Goal: Information Seeking & Learning: Check status

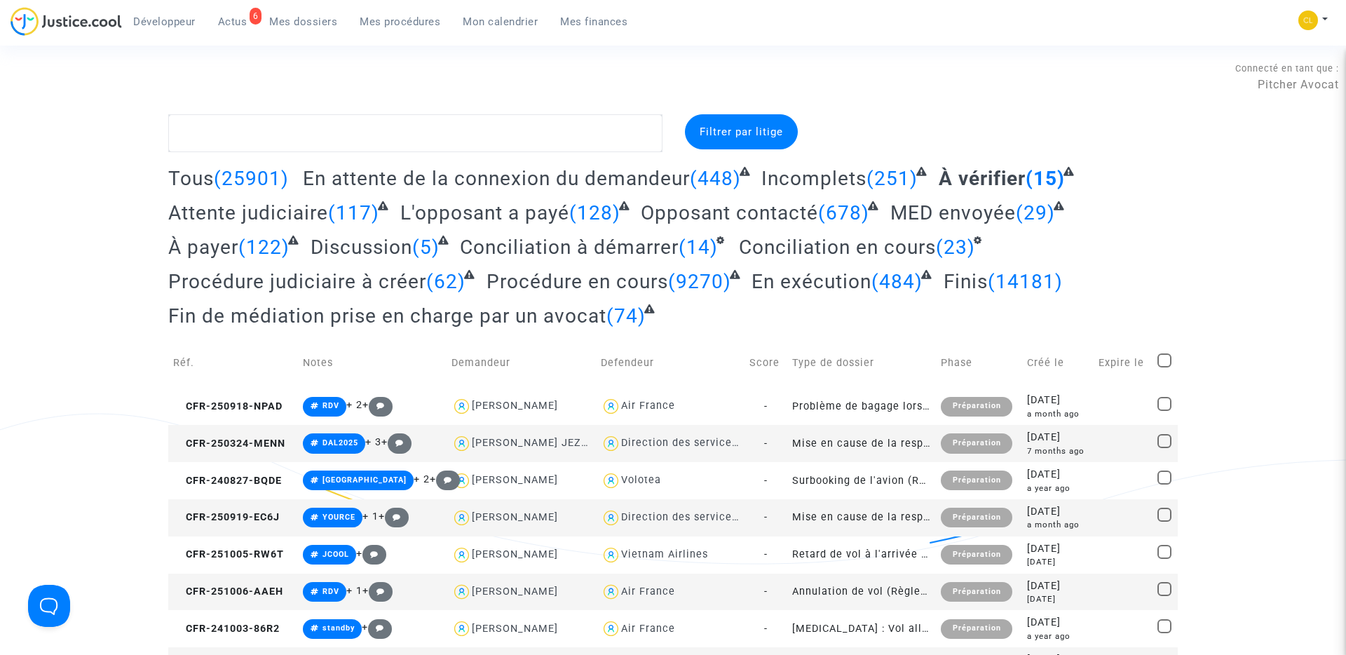
click at [196, 176] on span "Tous" at bounding box center [191, 178] width 46 height 23
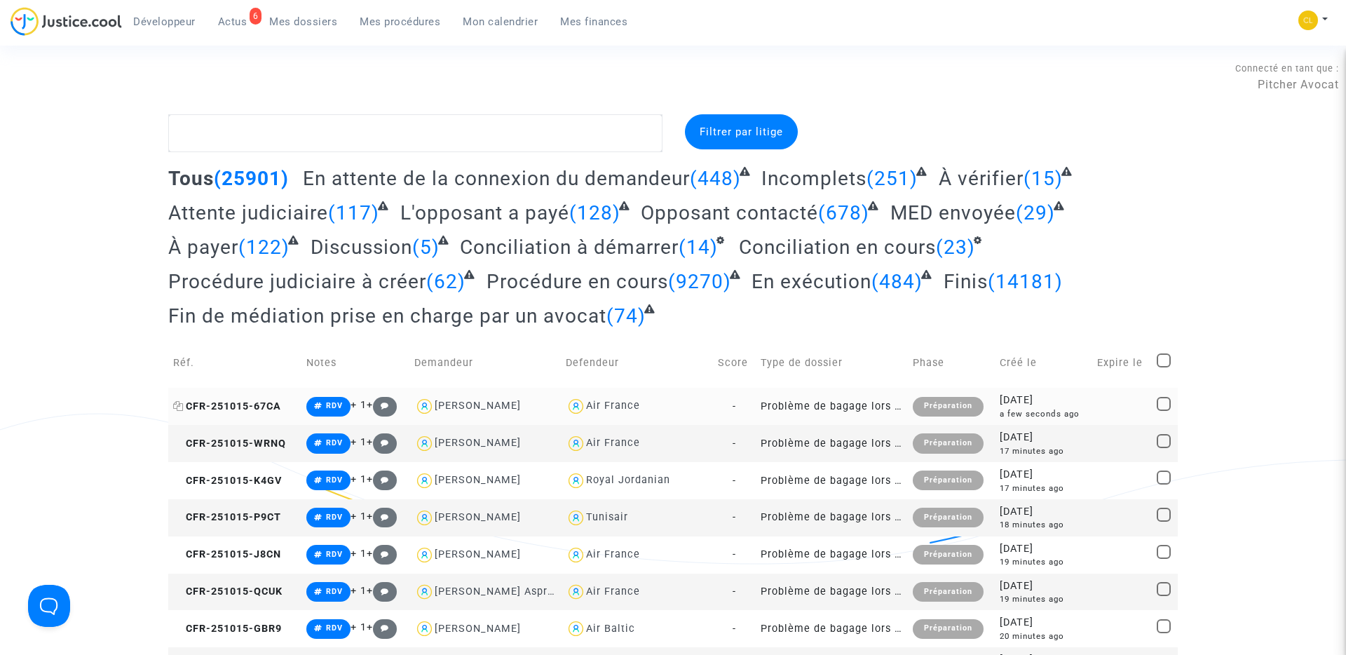
click at [257, 409] on span "CFR-251015-67CA" at bounding box center [227, 406] width 108 height 12
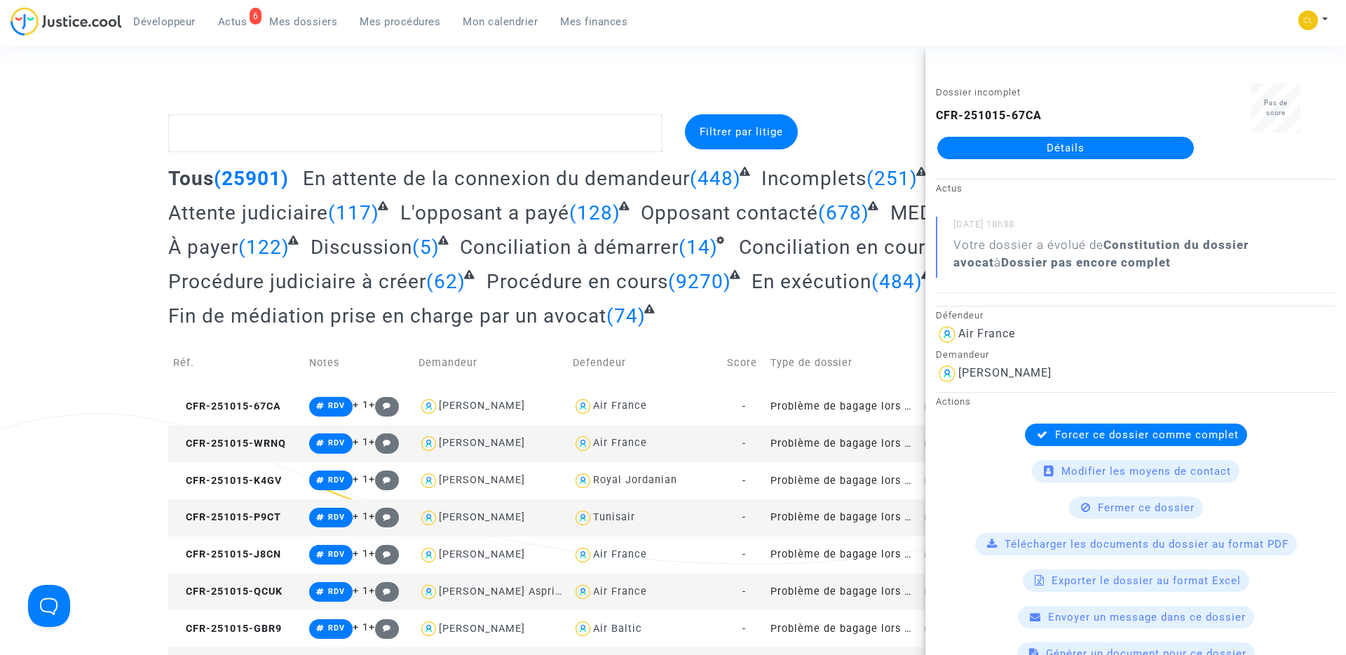
click at [1090, 144] on link "Détails" at bounding box center [1065, 148] width 257 height 22
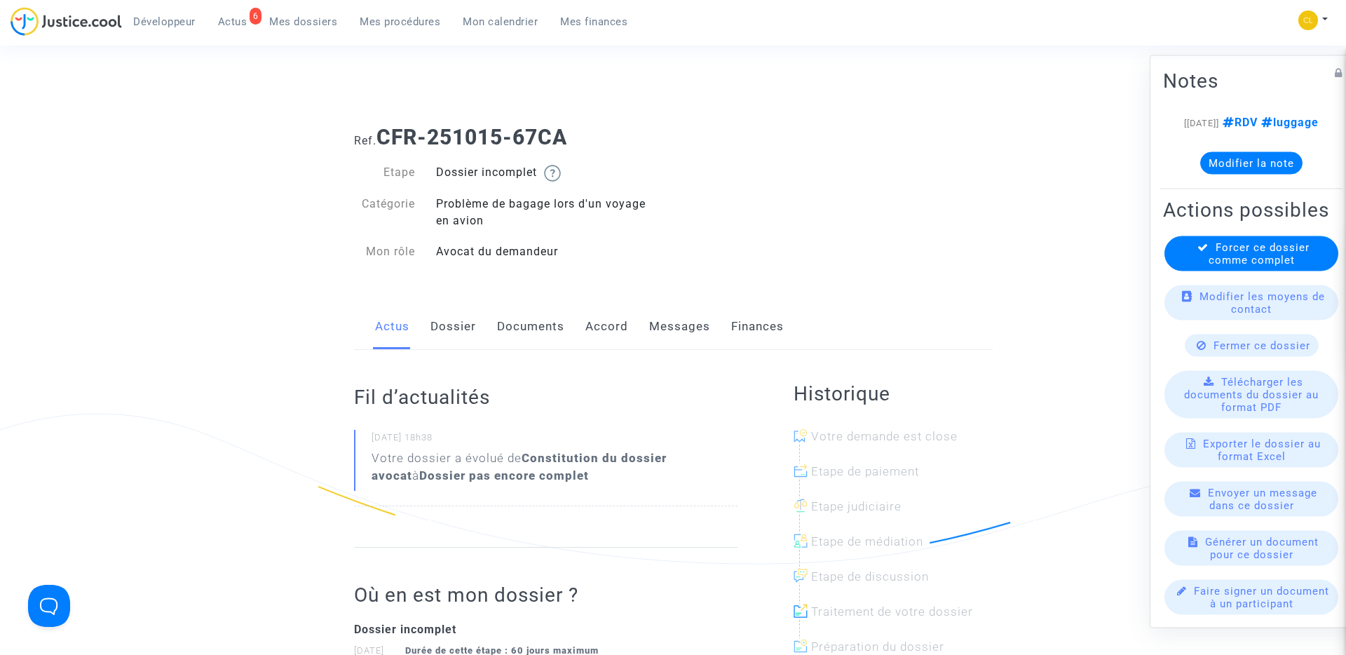
click at [463, 332] on link "Dossier" at bounding box center [453, 327] width 46 height 46
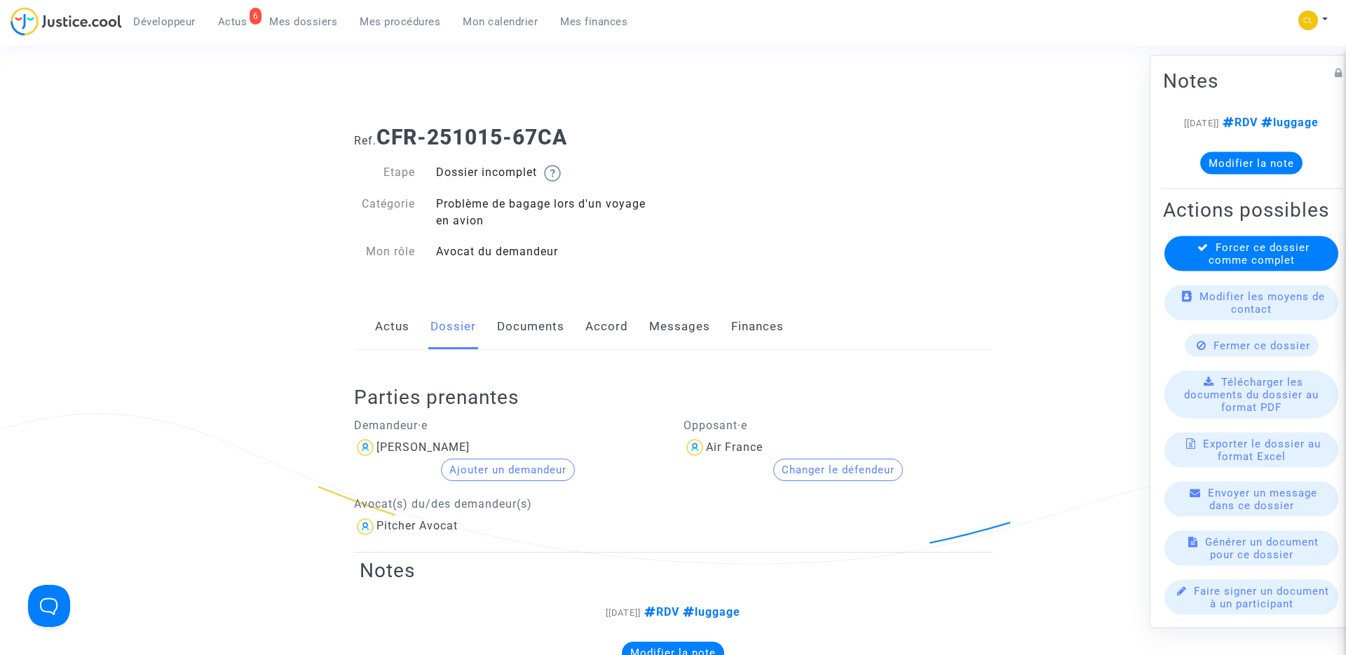
click at [611, 330] on link "Accord" at bounding box center [606, 327] width 43 height 46
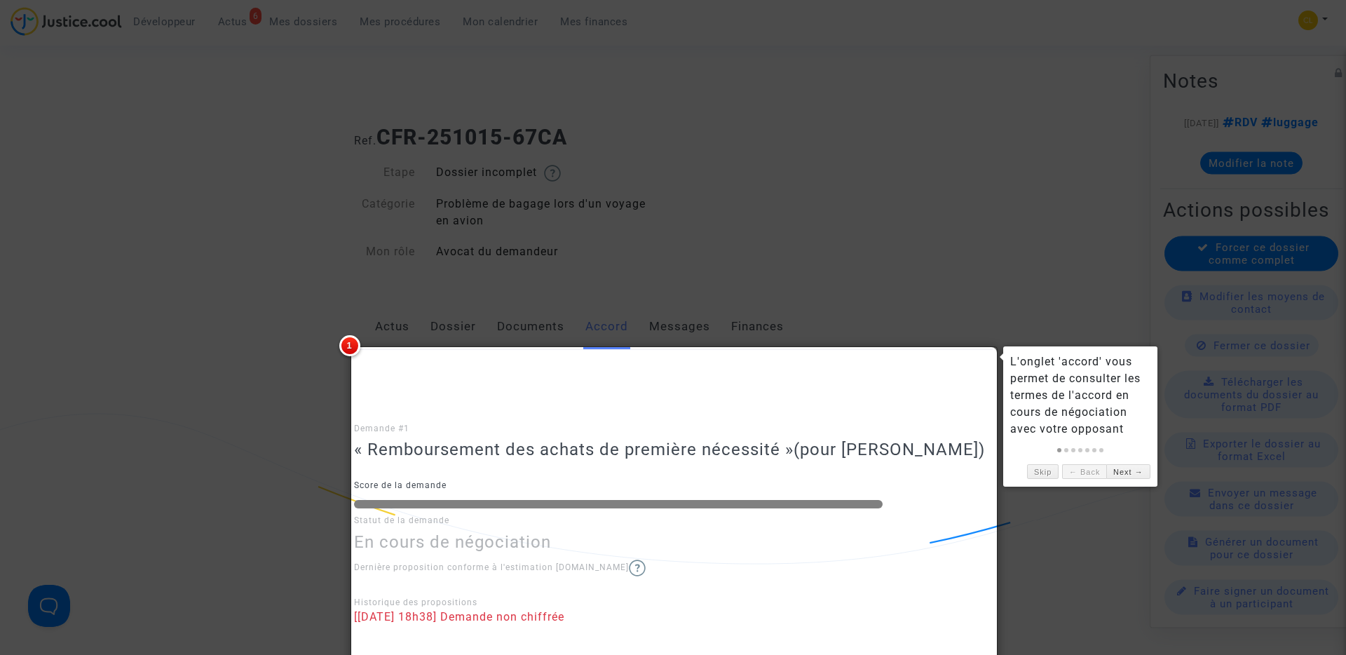
click at [774, 283] on div at bounding box center [673, 327] width 1346 height 655
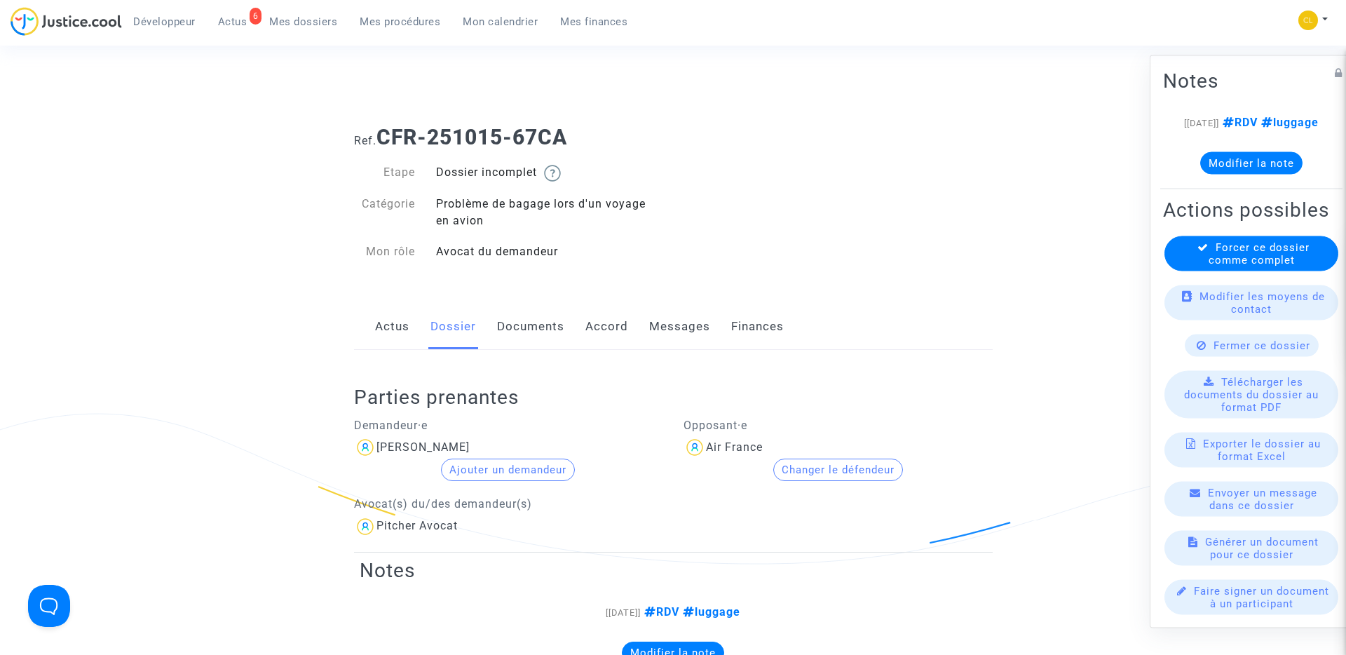
click at [398, 314] on link "Actus" at bounding box center [392, 327] width 34 height 46
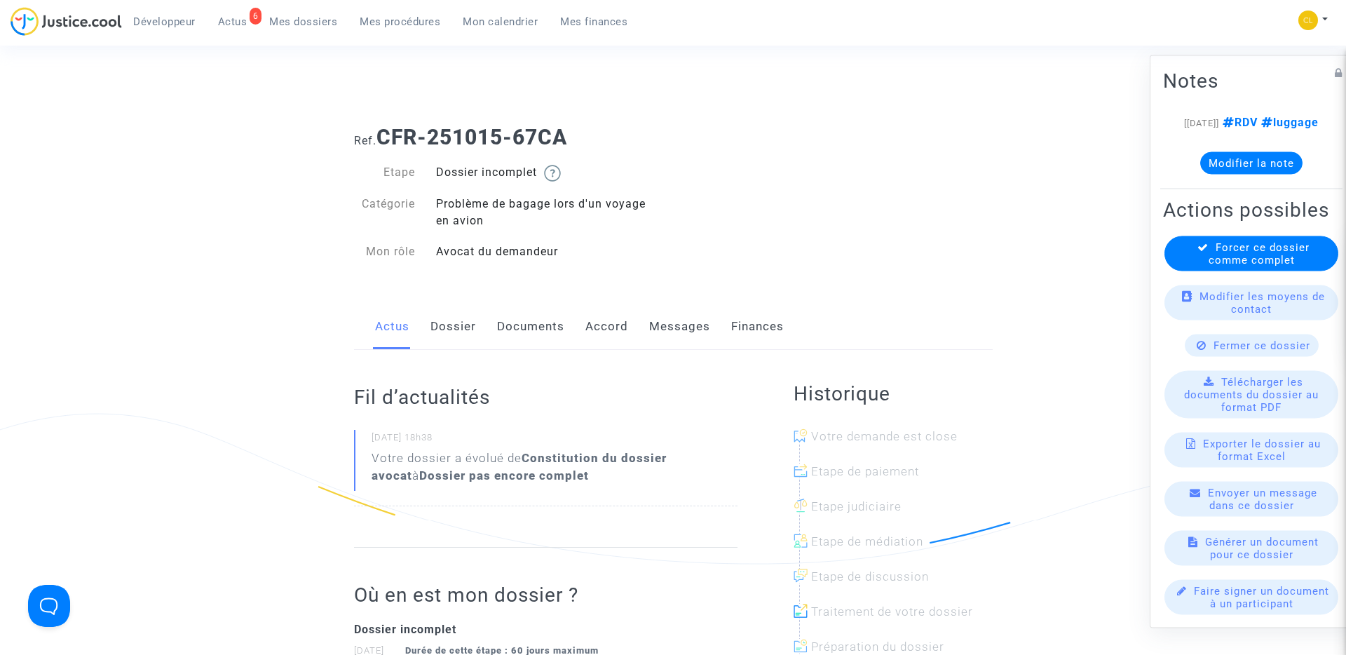
click at [448, 322] on link "Dossier" at bounding box center [453, 327] width 46 height 46
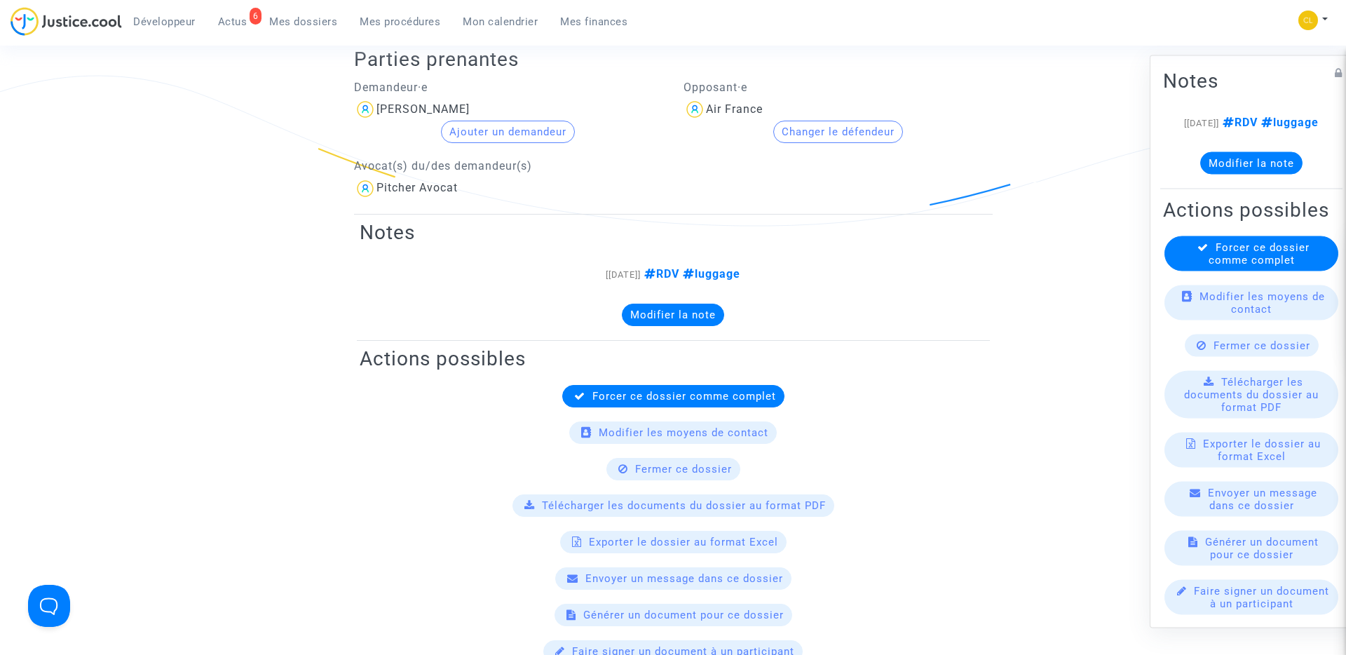
scroll to position [83, 0]
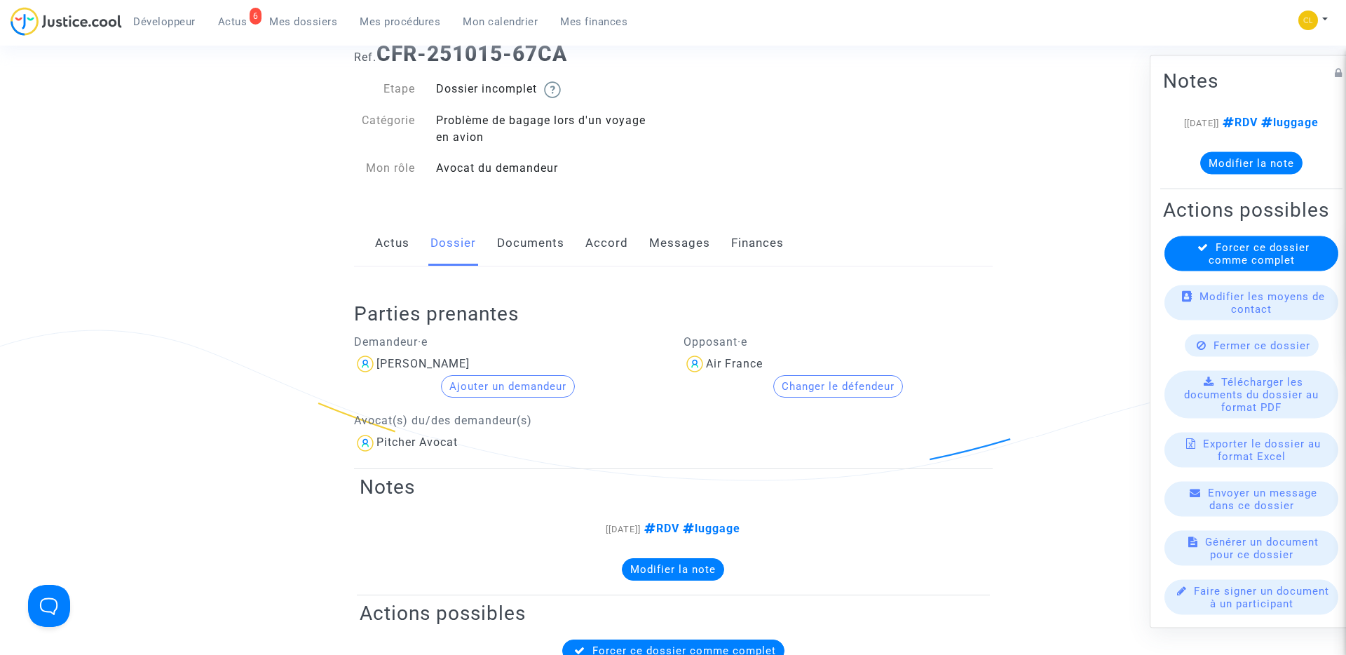
click at [532, 247] on link "Documents" at bounding box center [530, 243] width 67 height 46
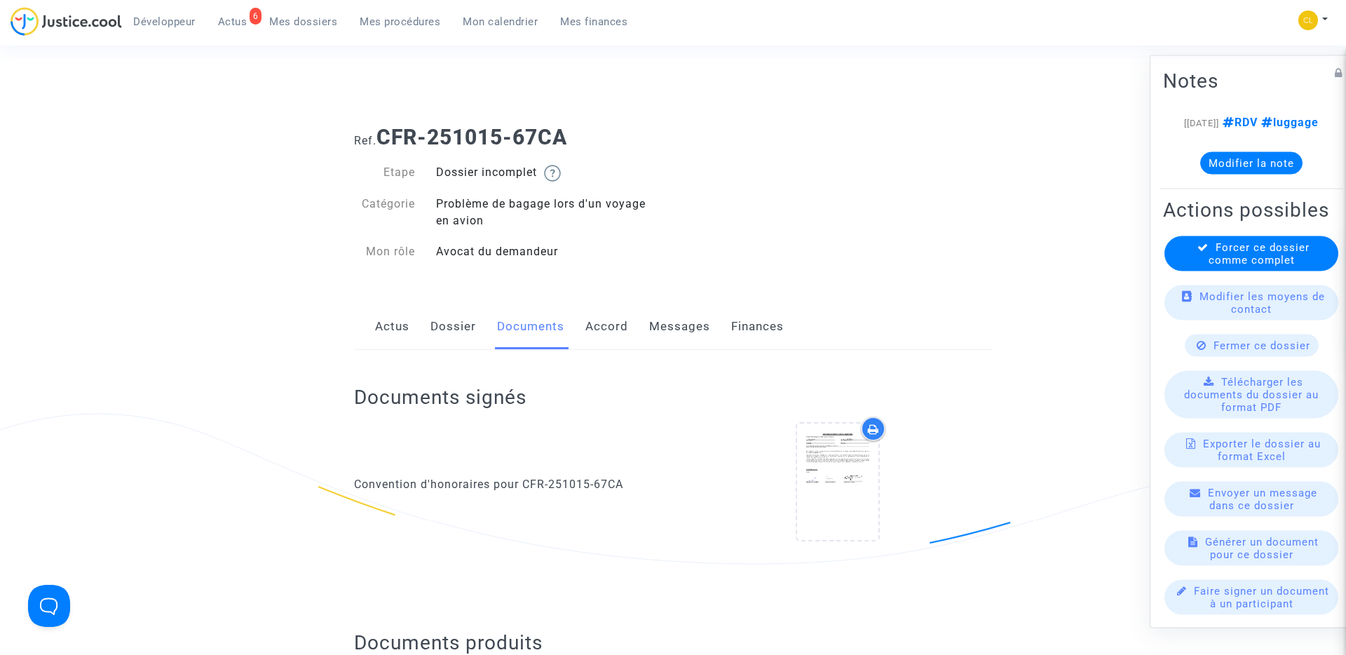
click at [297, 15] on span "Mes dossiers" at bounding box center [303, 21] width 68 height 13
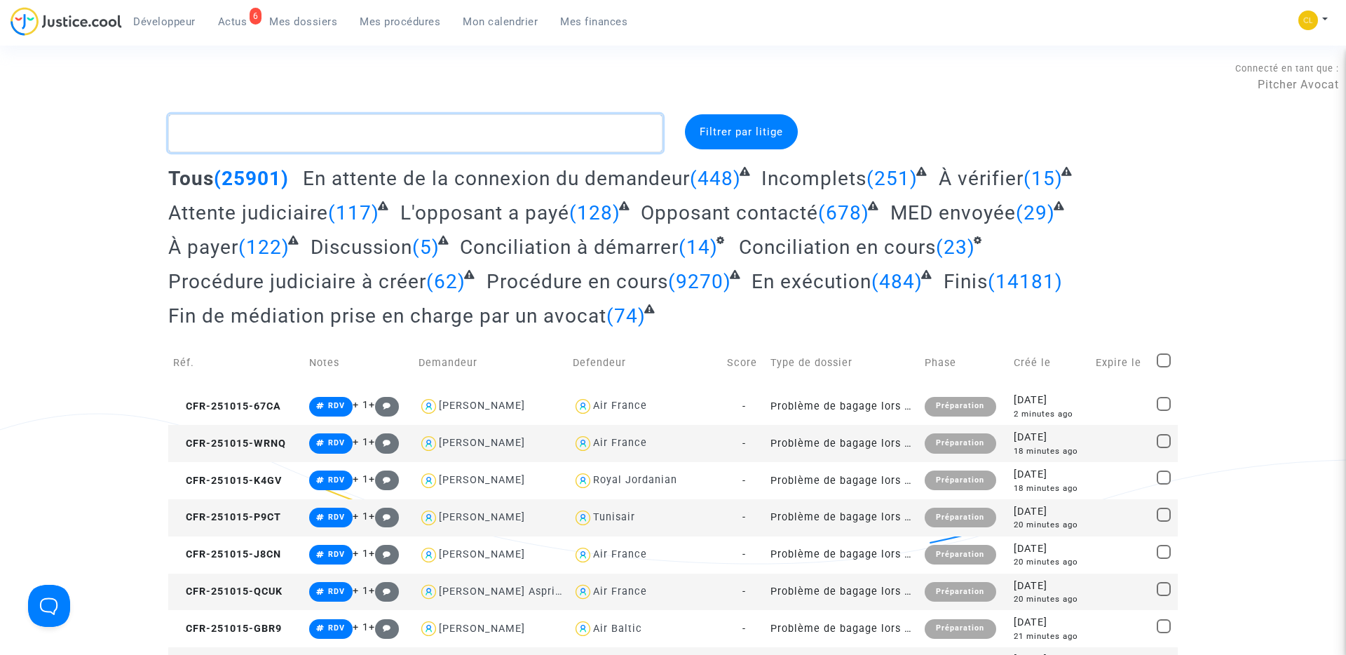
click at [247, 144] on textarea at bounding box center [415, 133] width 494 height 38
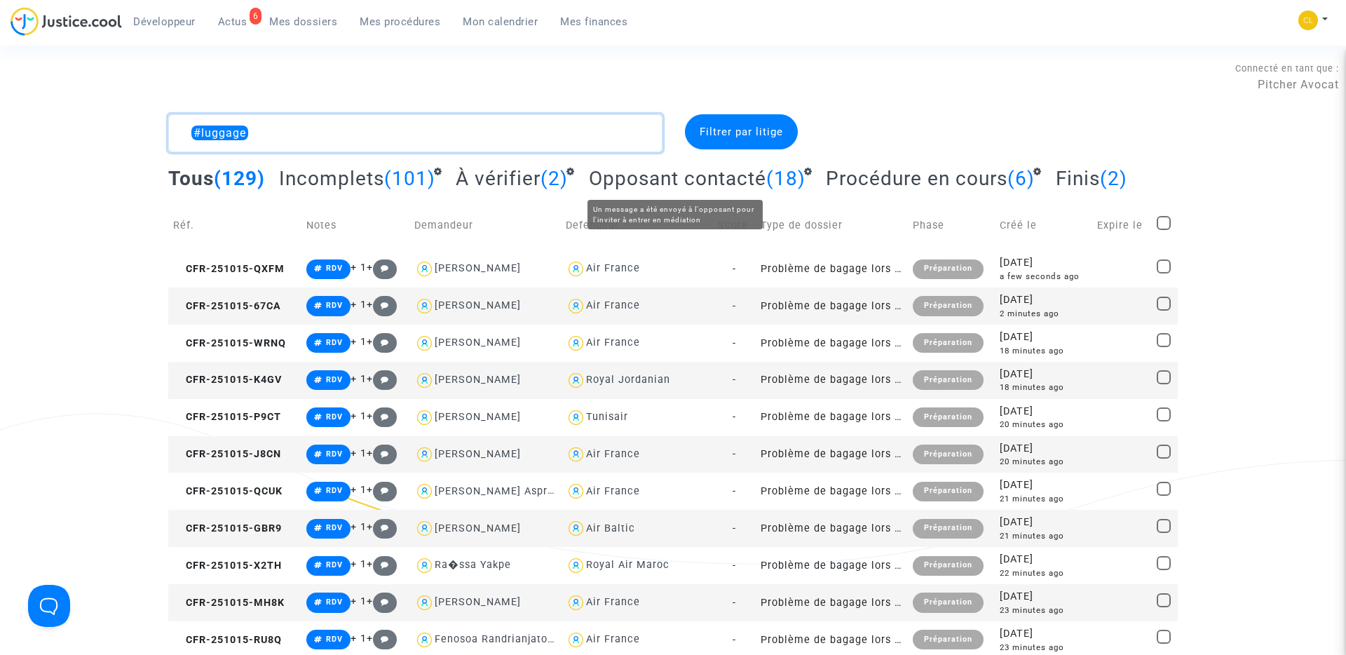
type textarea "#luggage"
click at [609, 184] on span "Opposant contacté" at bounding box center [677, 178] width 177 height 23
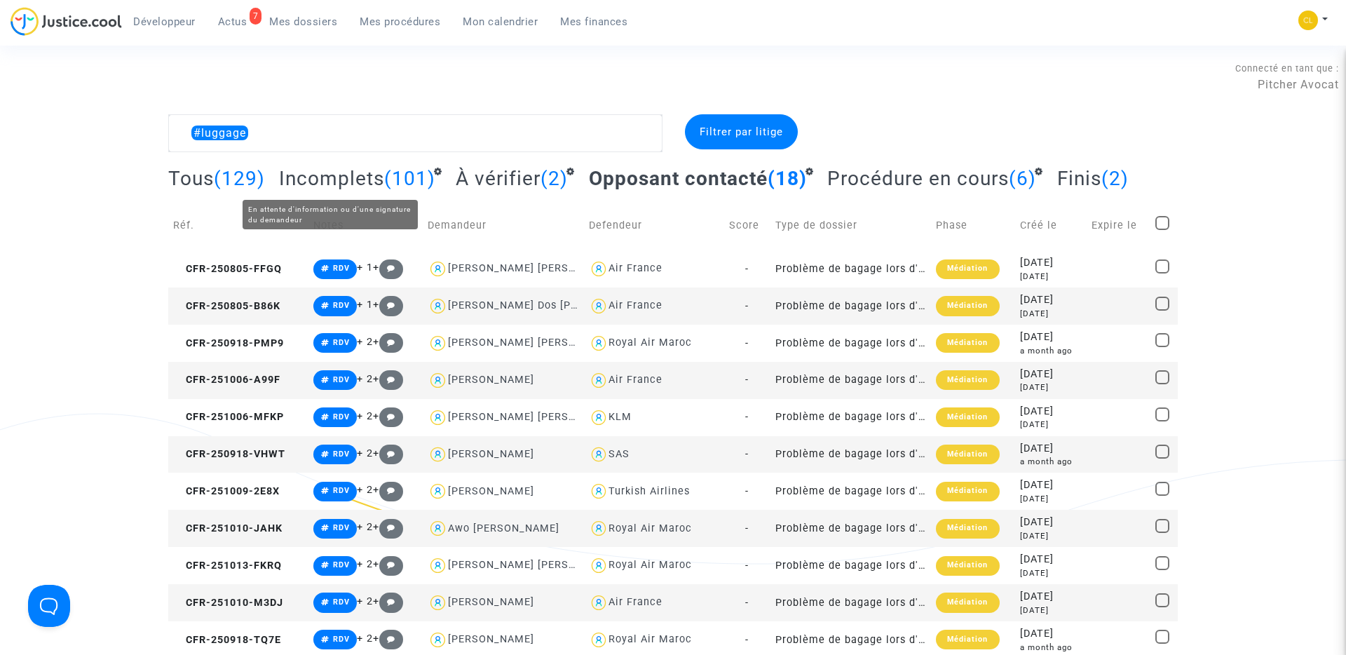
click at [322, 186] on span "Incomplets" at bounding box center [331, 178] width 105 height 23
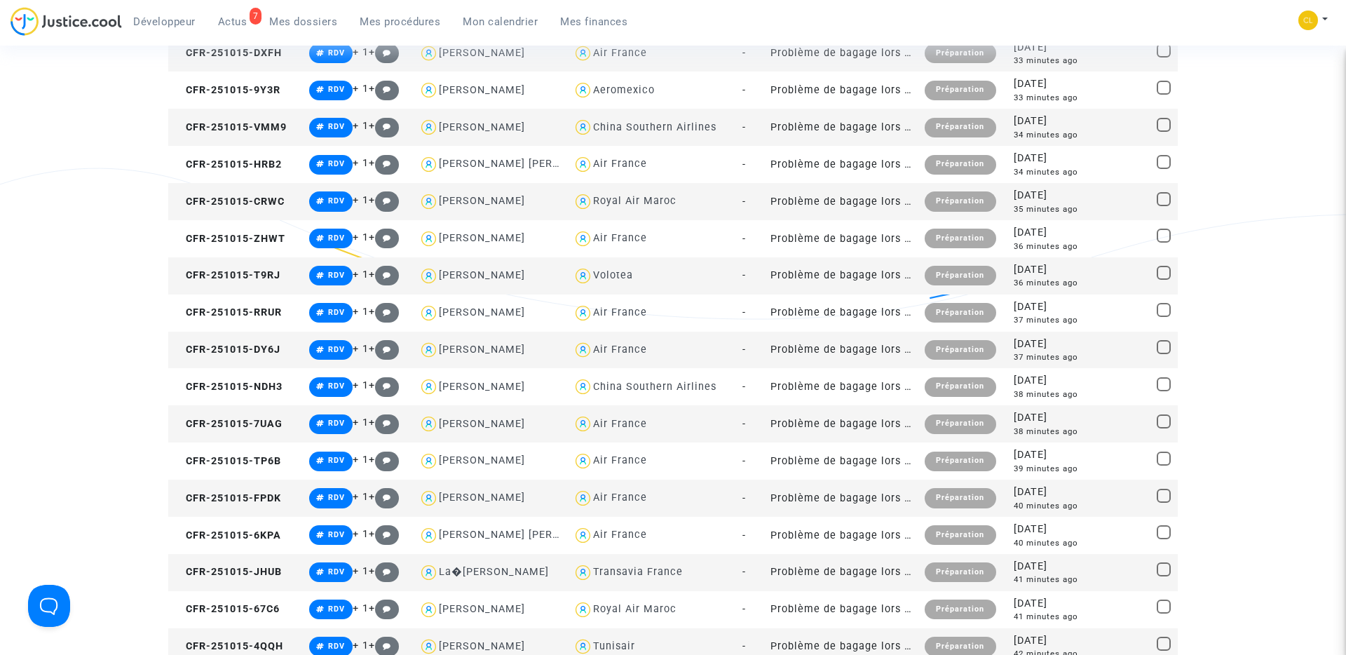
scroll to position [1623, 0]
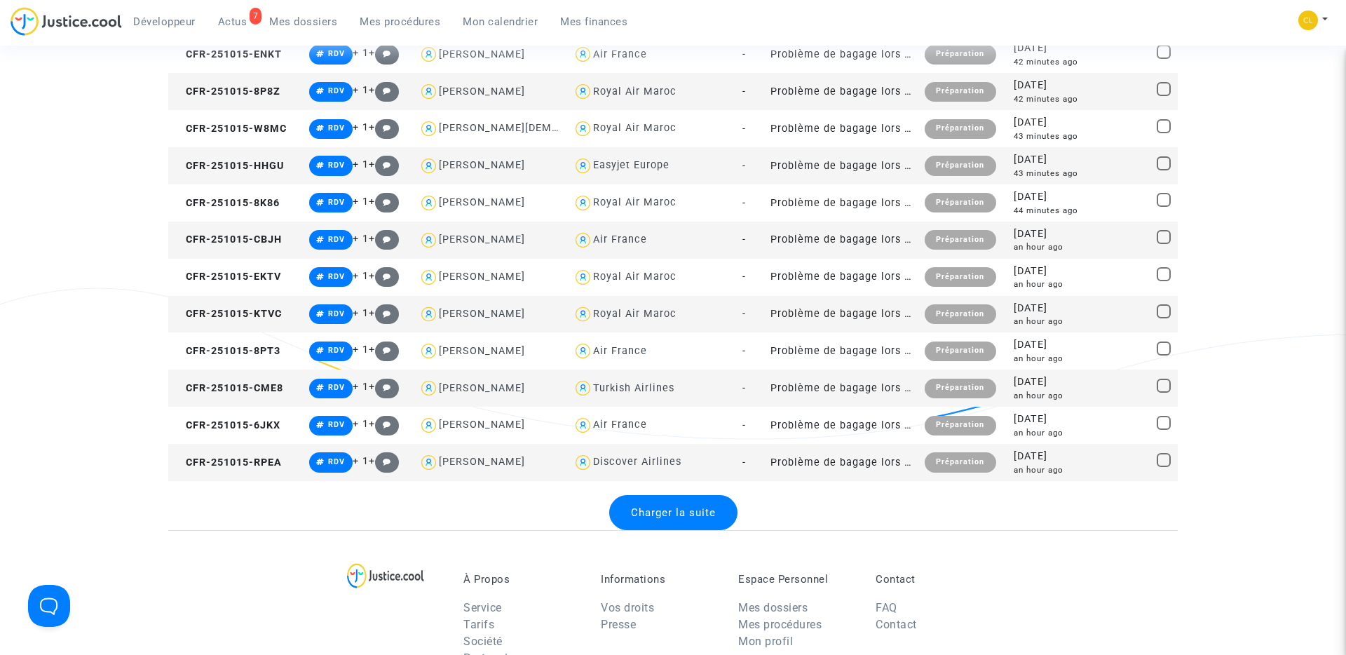
click at [646, 515] on span "Charger la suite" at bounding box center [673, 512] width 85 height 13
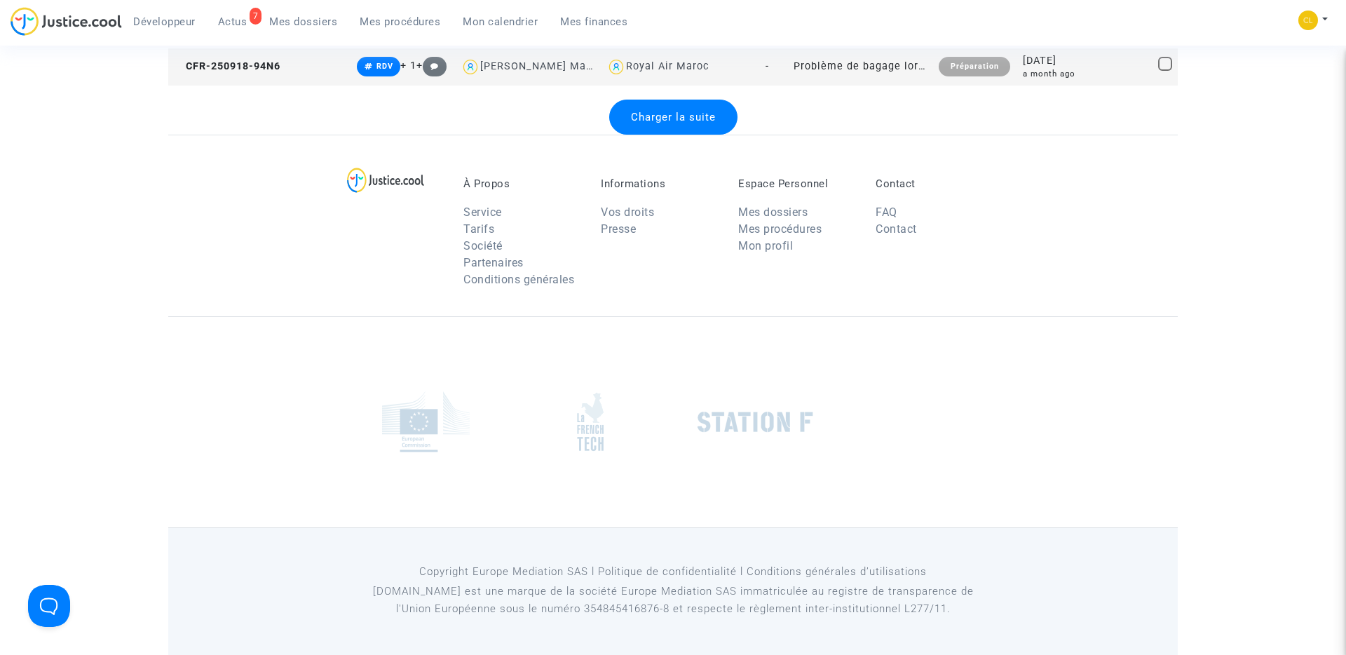
scroll to position [3448, 0]
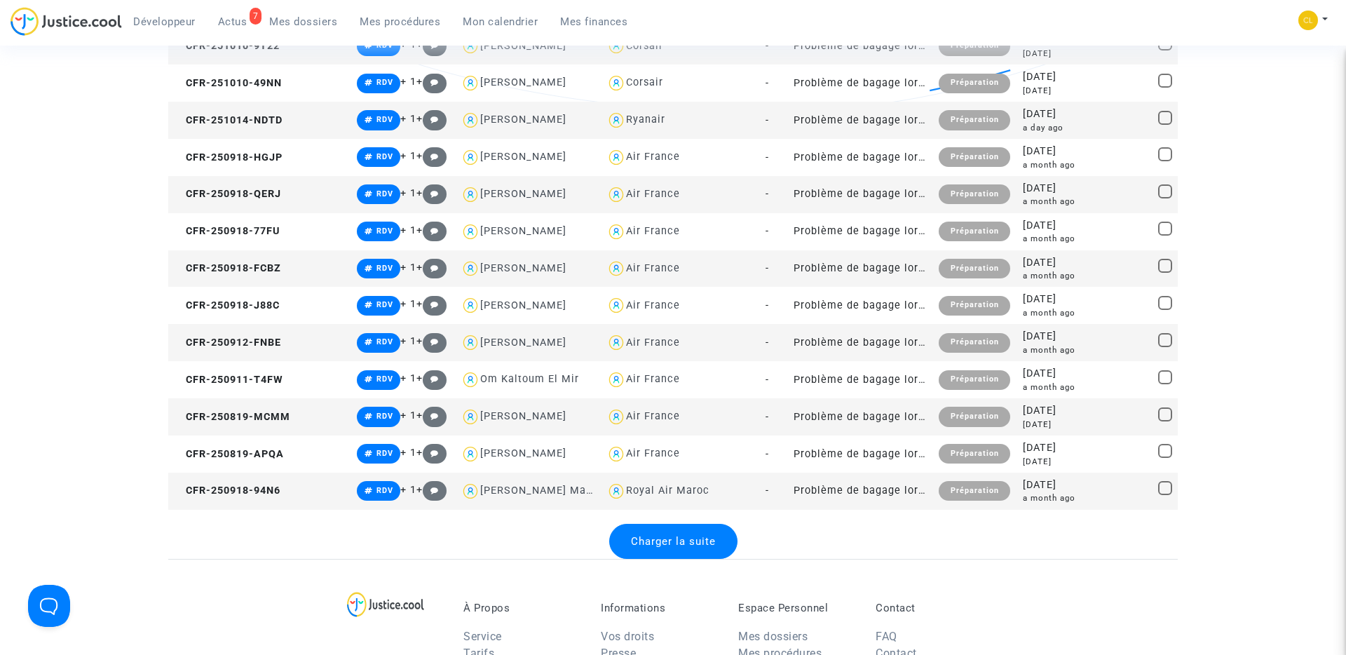
click at [660, 545] on span "Charger la suite" at bounding box center [673, 541] width 85 height 13
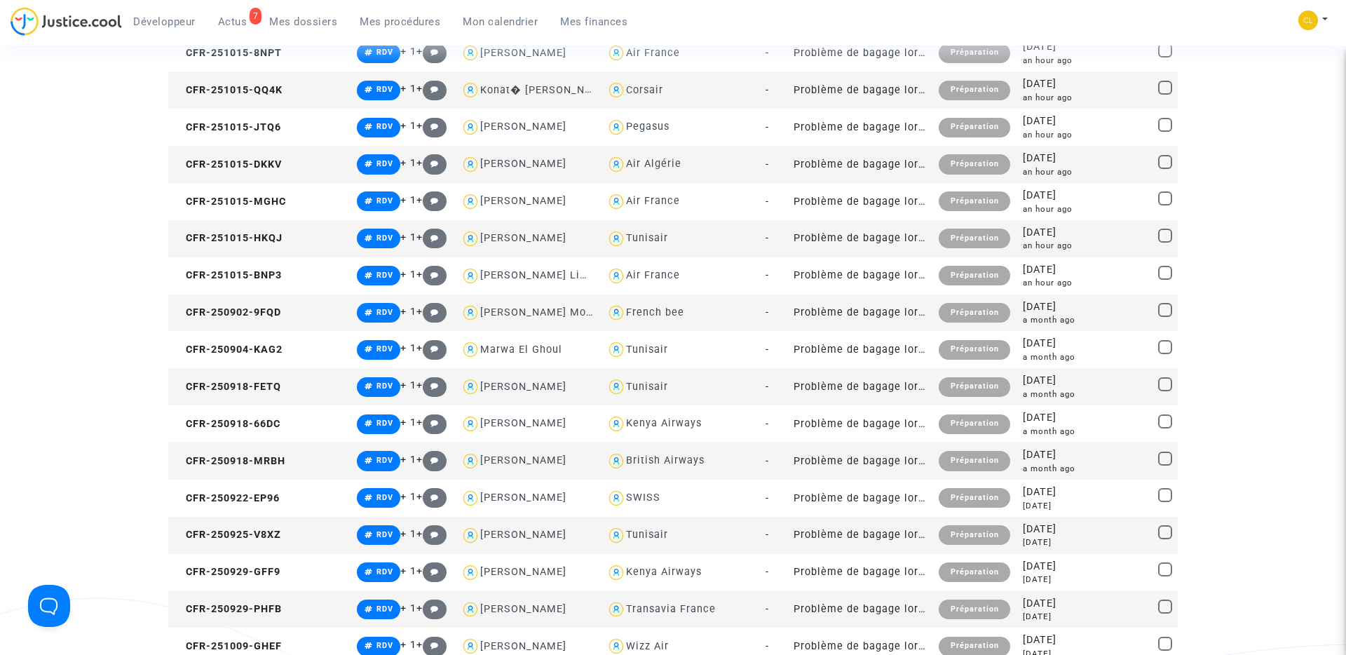
scroll to position [2769, 0]
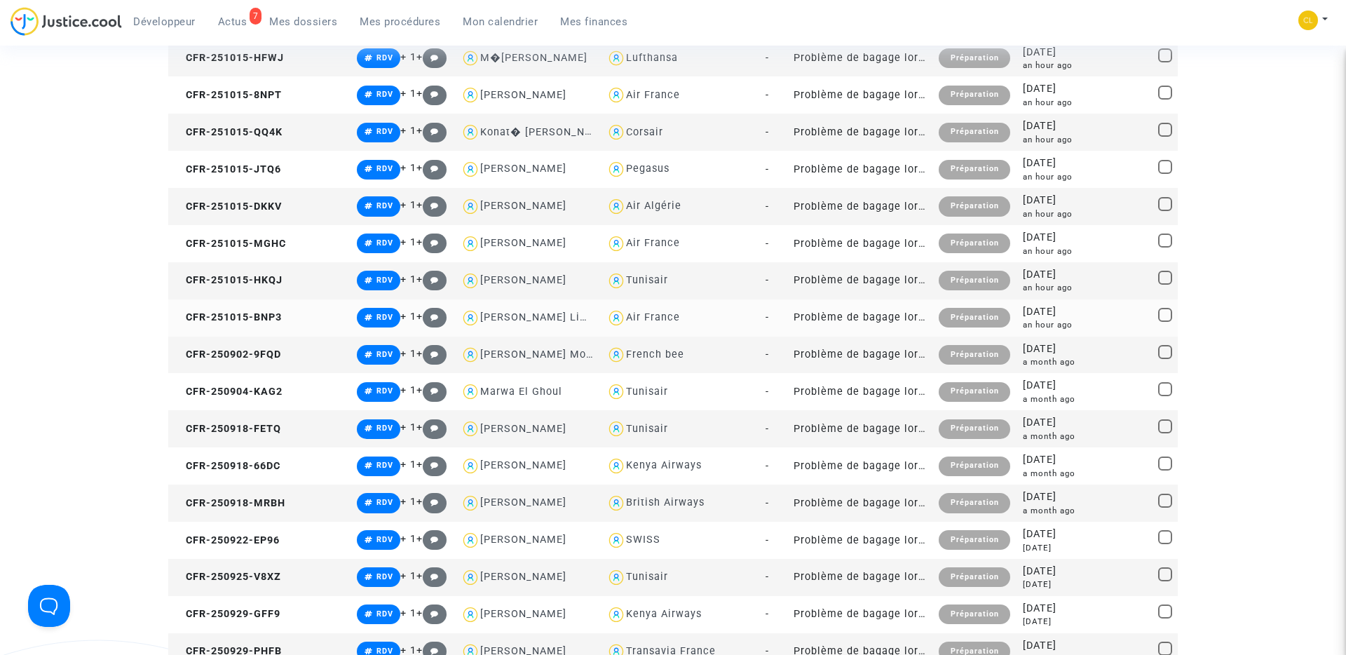
click at [261, 310] on td "CFR-251015-BNP3" at bounding box center [260, 317] width 184 height 37
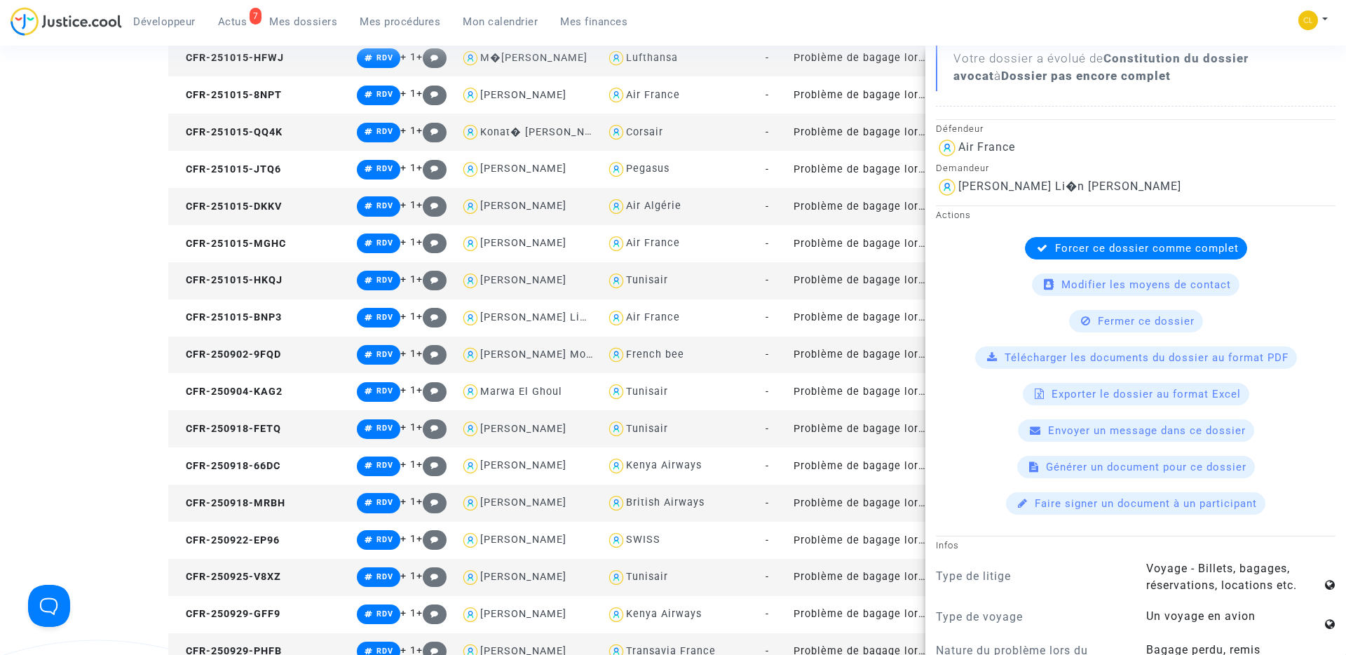
scroll to position [0, 0]
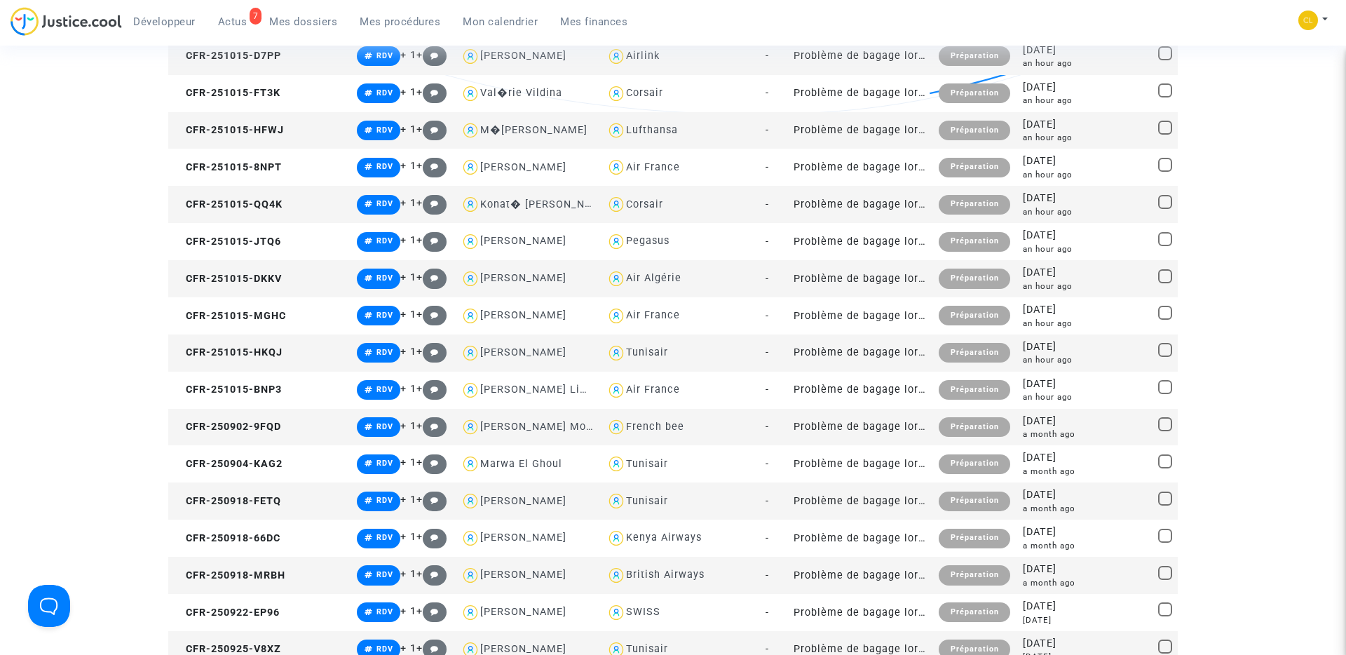
scroll to position [2567, 0]
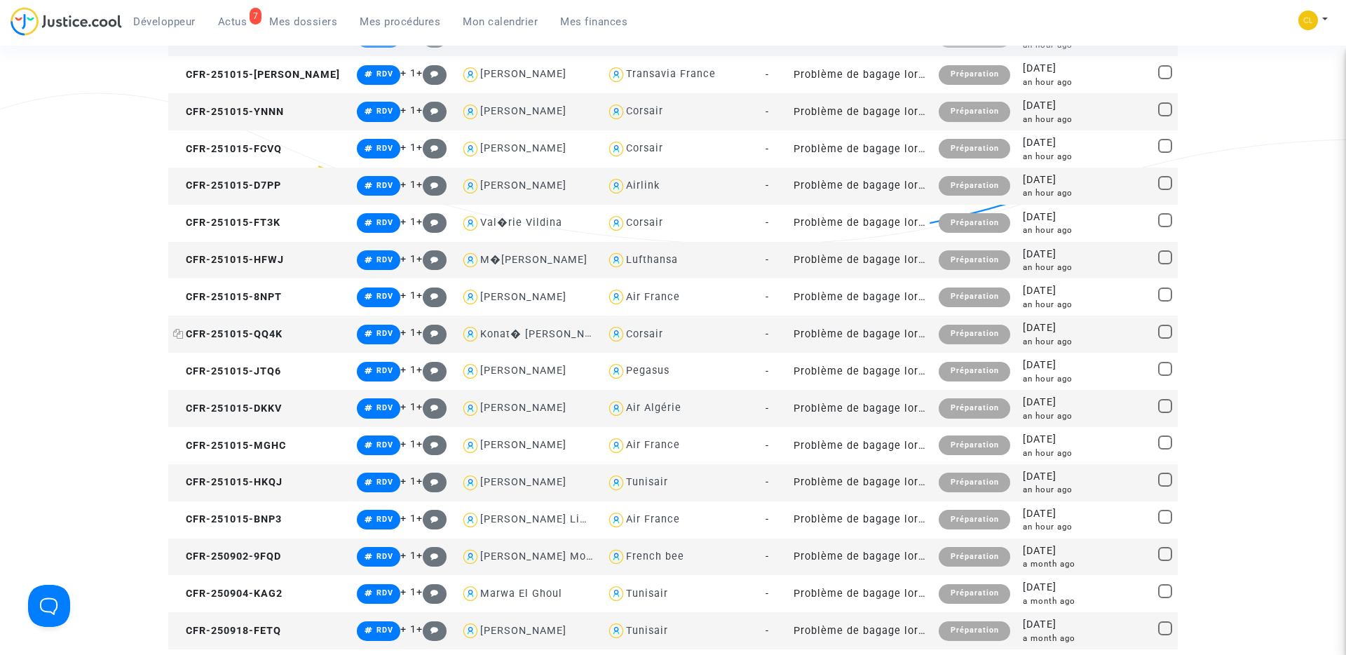
click at [236, 334] on span "CFR-251015-QQ4K" at bounding box center [227, 334] width 109 height 12
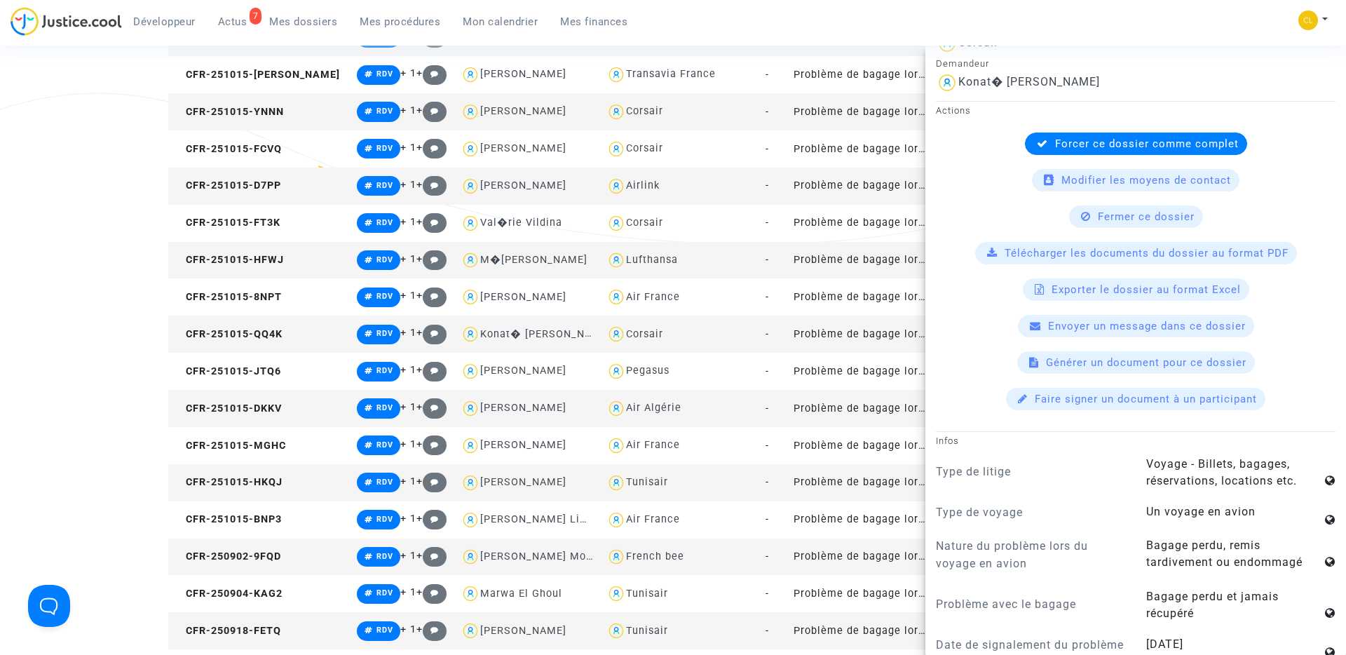
scroll to position [0, 0]
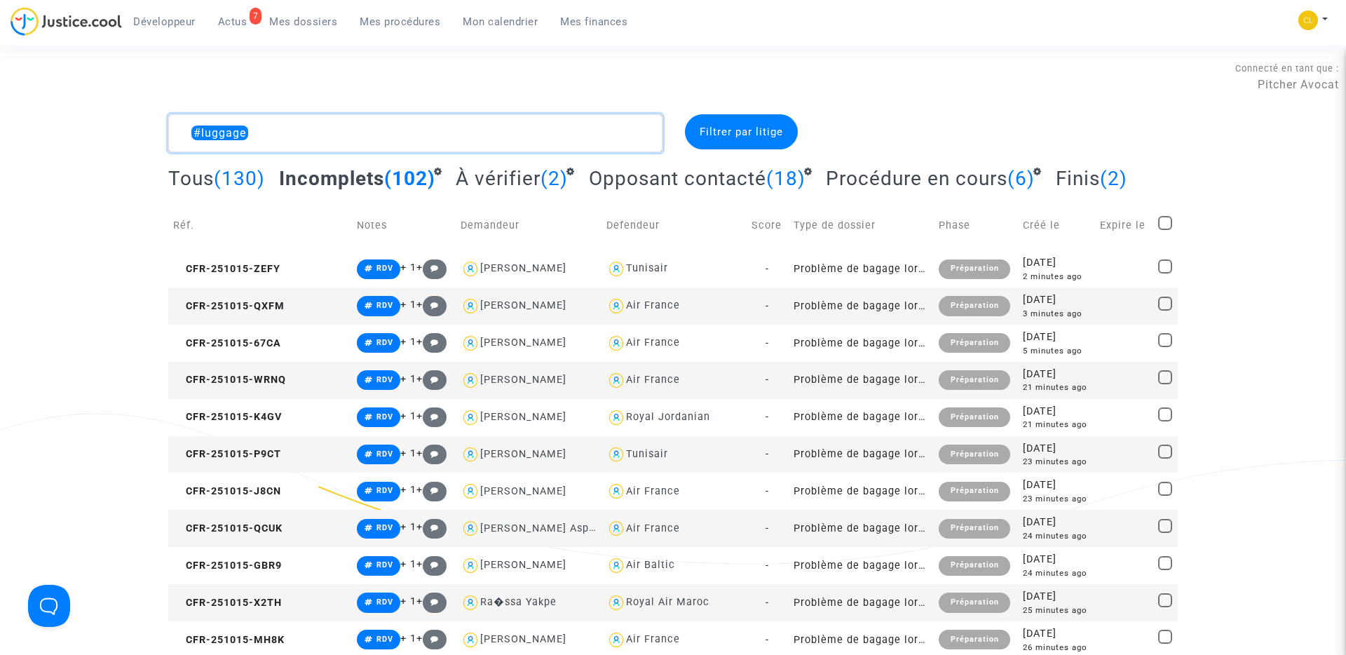
click at [288, 132] on textarea at bounding box center [415, 133] width 494 height 38
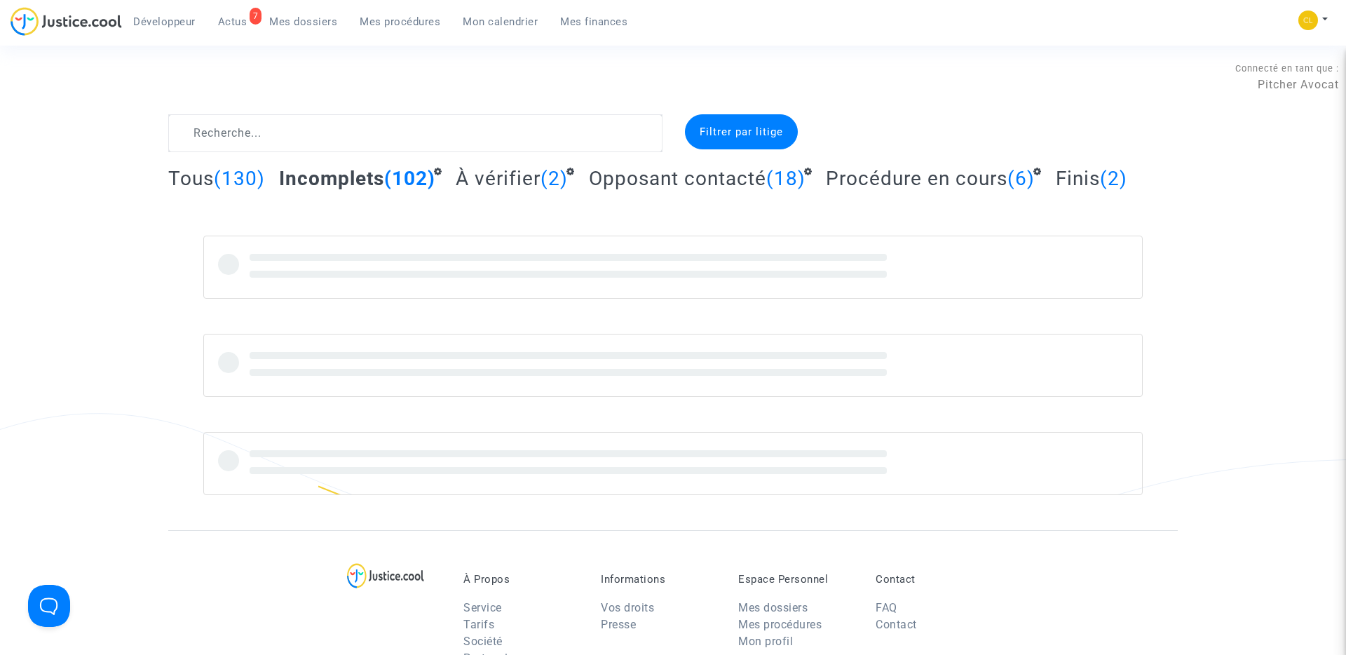
click at [95, 145] on div "Filtrer par litige Tous (130) Incomplets (102) À vérifier (2) Opposant contacté…" at bounding box center [673, 304] width 1346 height 381
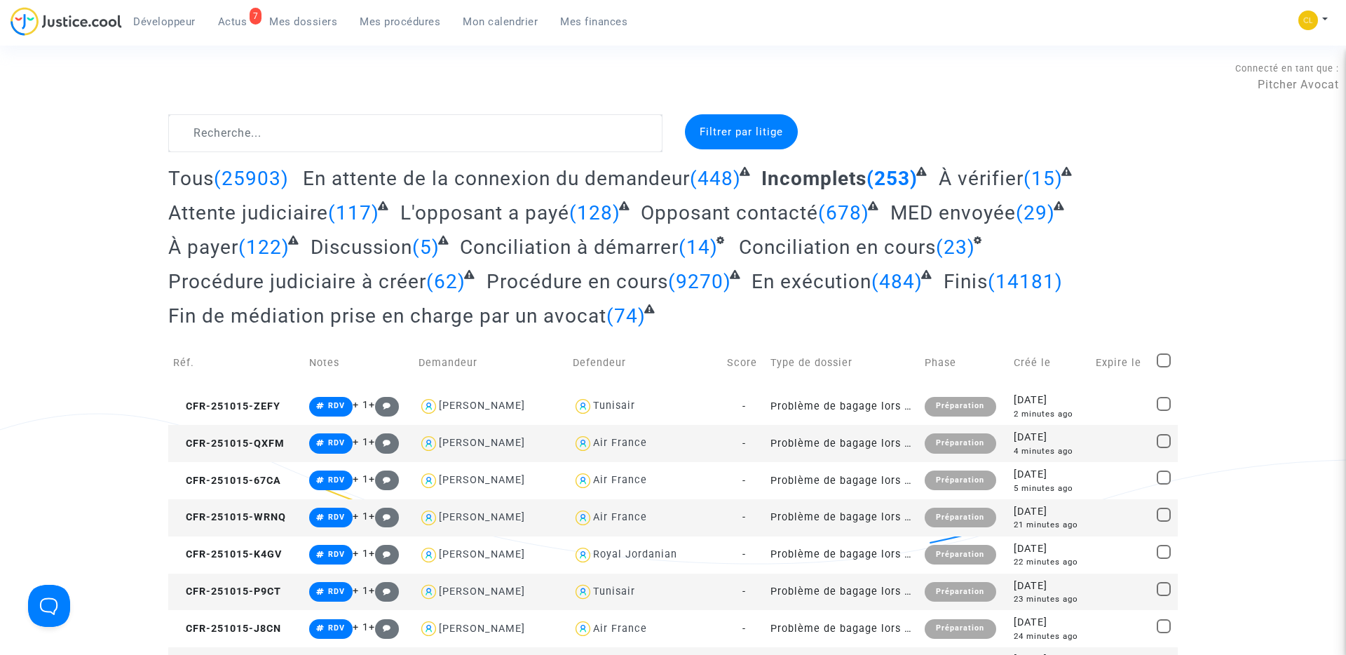
click at [328, 26] on span "Mes dossiers" at bounding box center [303, 21] width 68 height 13
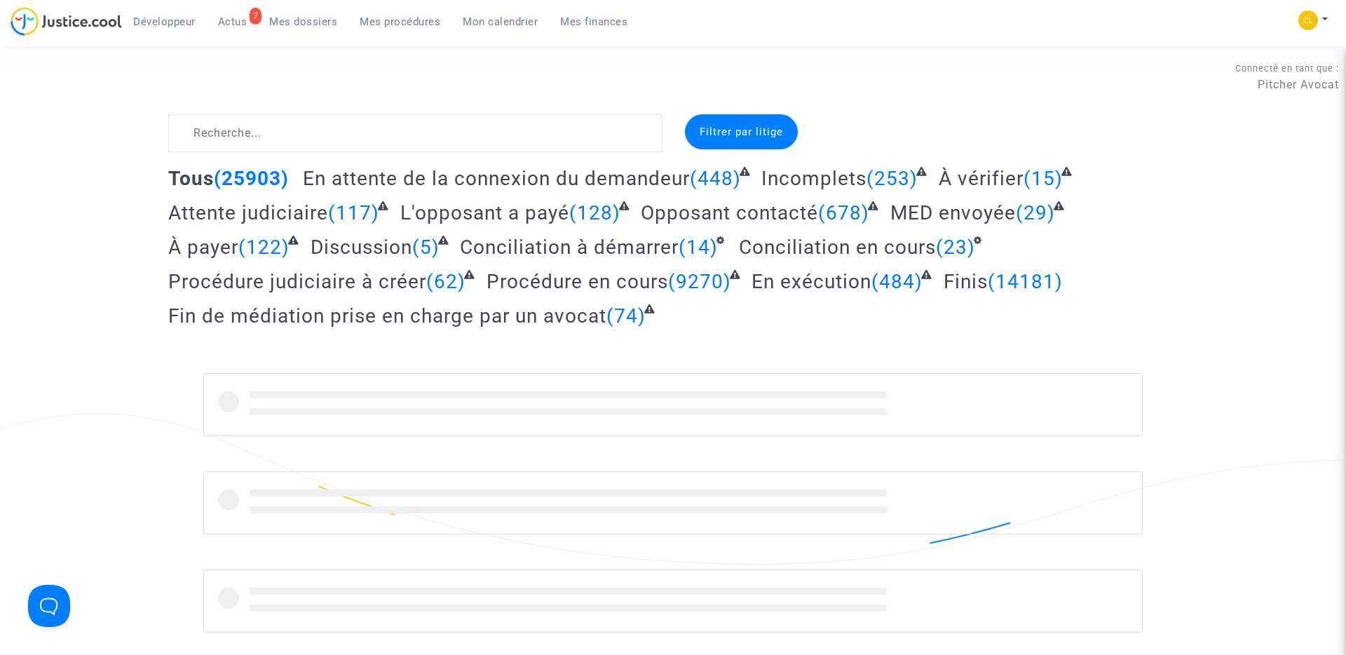
click at [401, 24] on span "Mes procédures" at bounding box center [400, 21] width 81 height 13
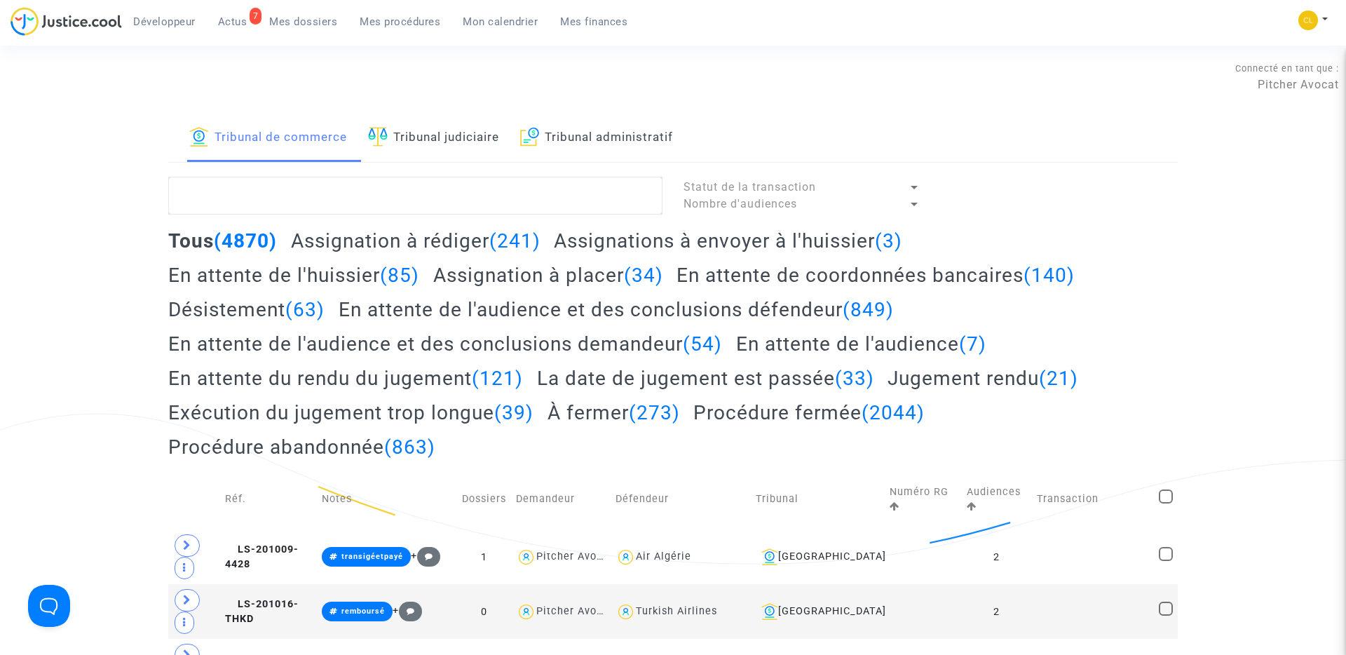
click at [423, 139] on link "Tribunal judiciaire" at bounding box center [433, 138] width 131 height 48
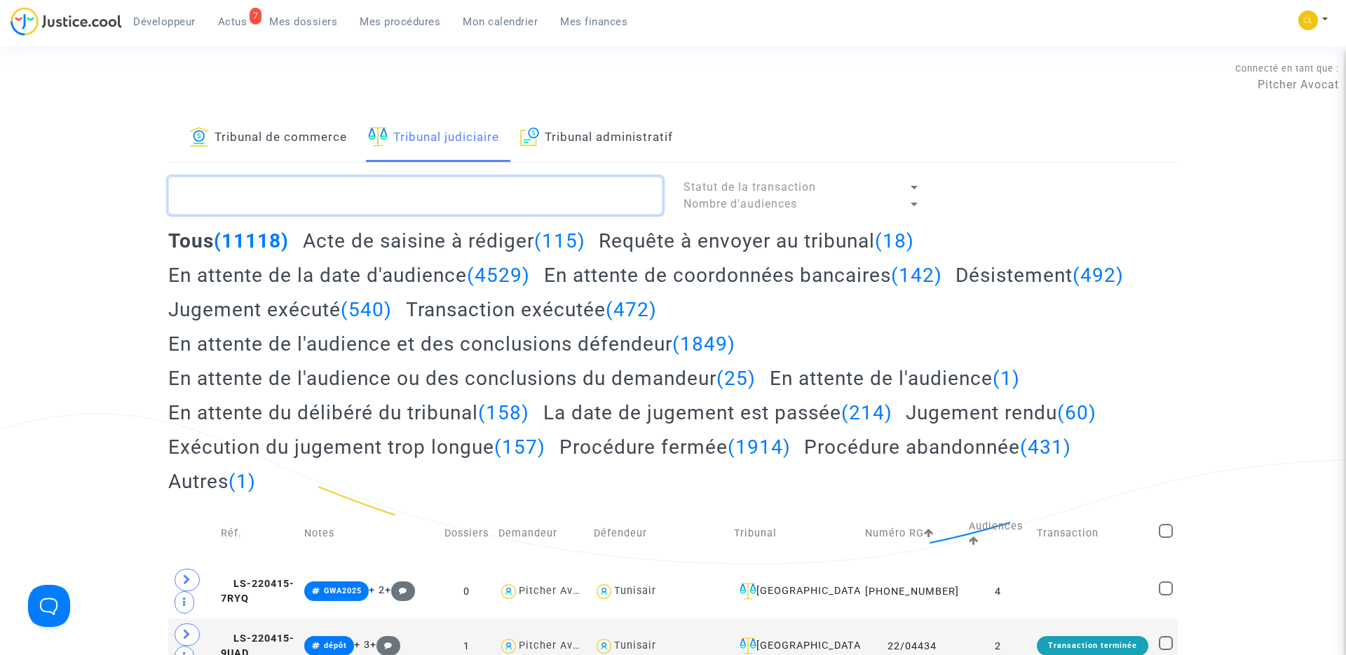
click at [587, 194] on textarea at bounding box center [415, 196] width 494 height 38
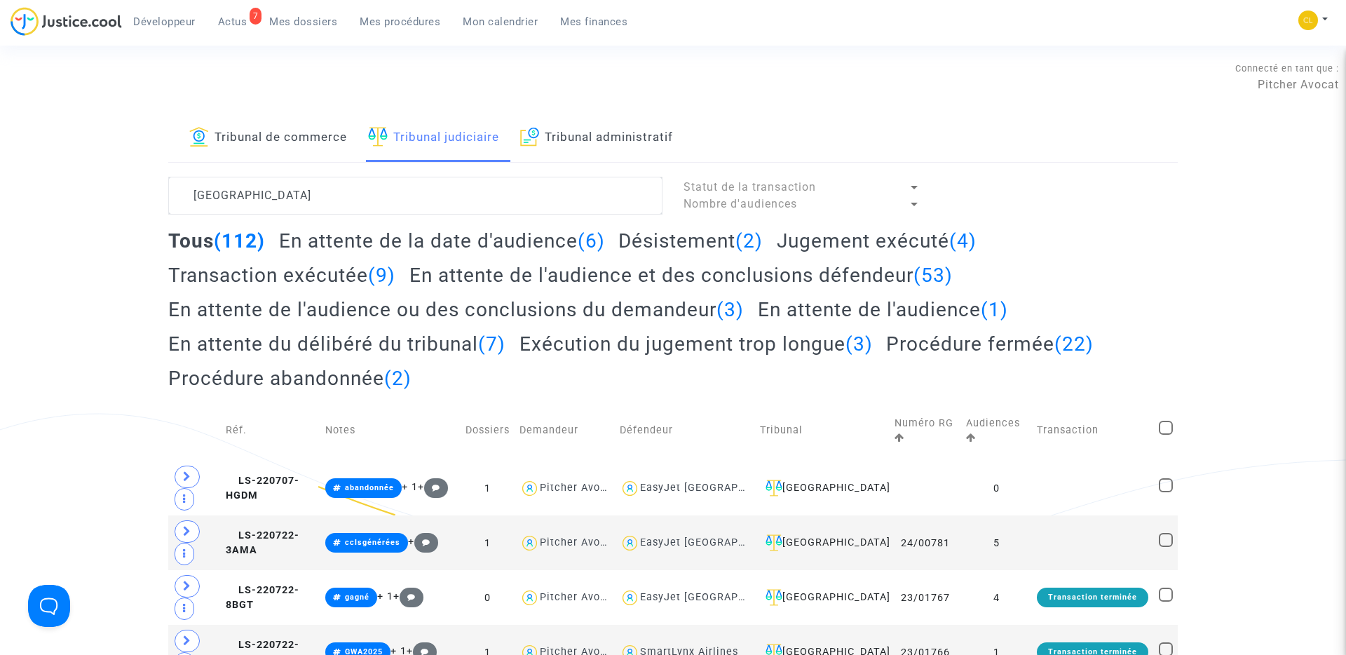
click at [456, 243] on h2 "En attente de la date d'audience (6)" at bounding box center [442, 241] width 326 height 25
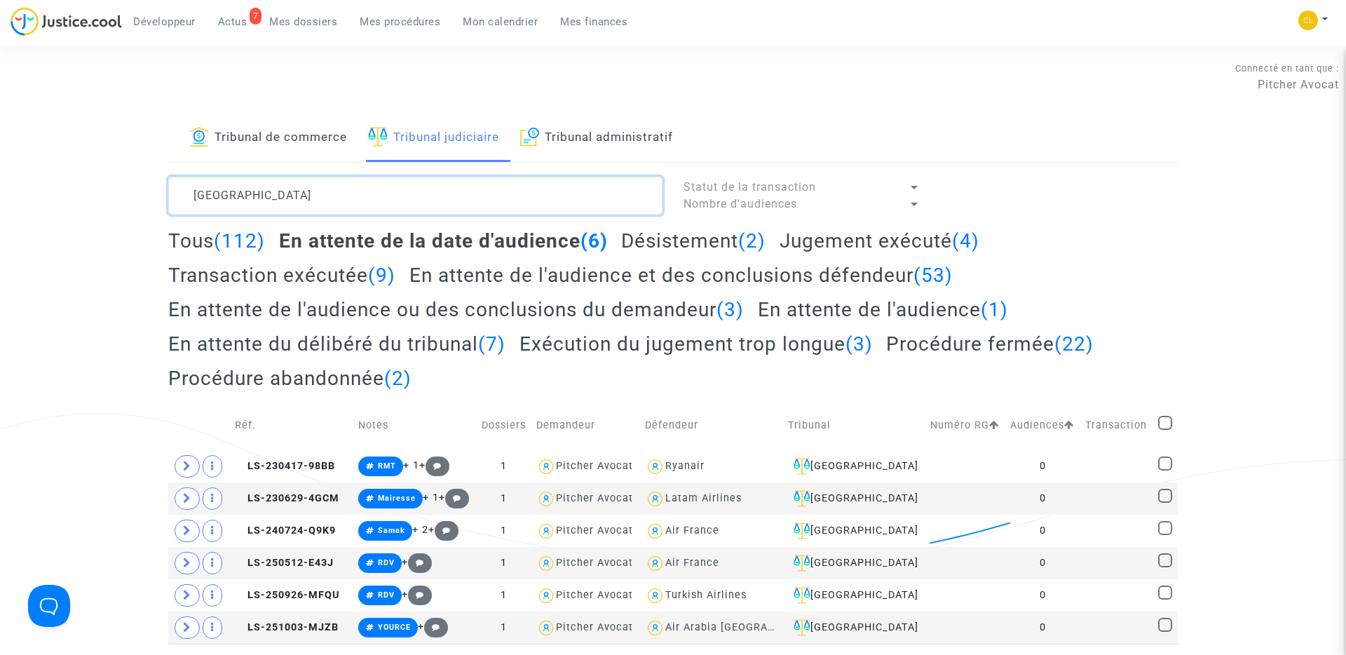
click at [292, 190] on textarea at bounding box center [415, 196] width 494 height 38
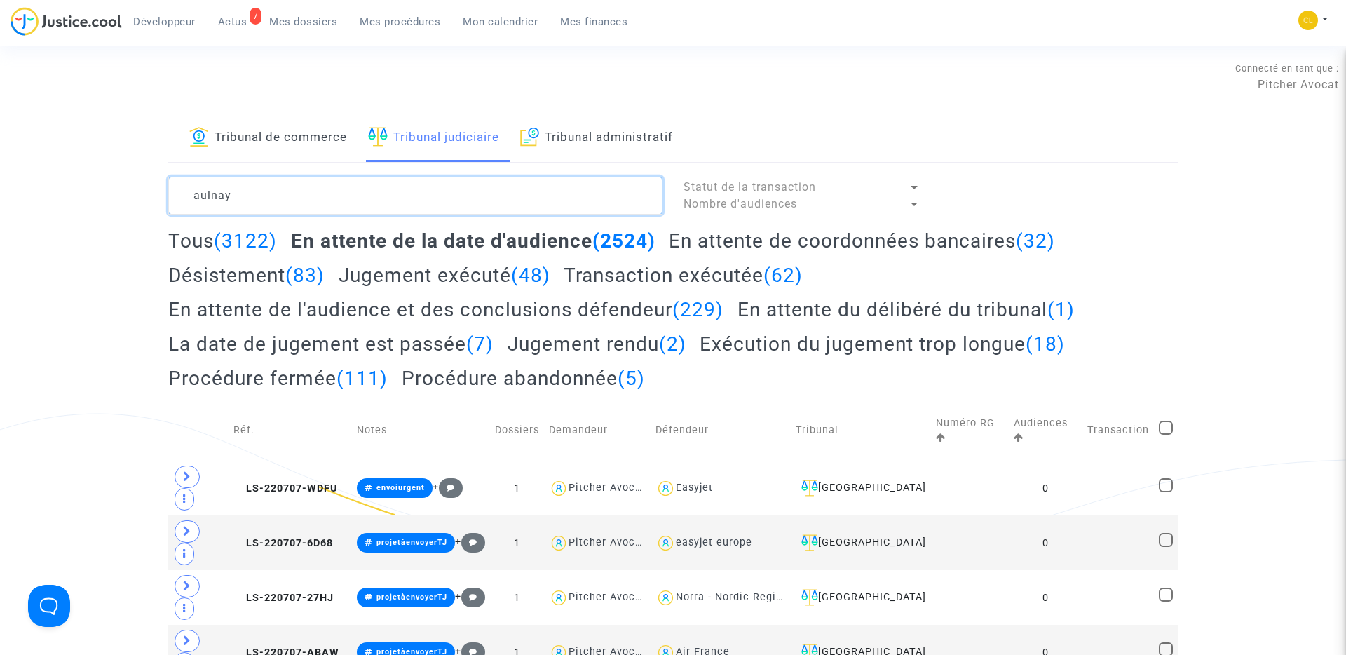
click at [435, 196] on textarea at bounding box center [415, 196] width 494 height 38
paste textarea "LS-251006-UP8D"
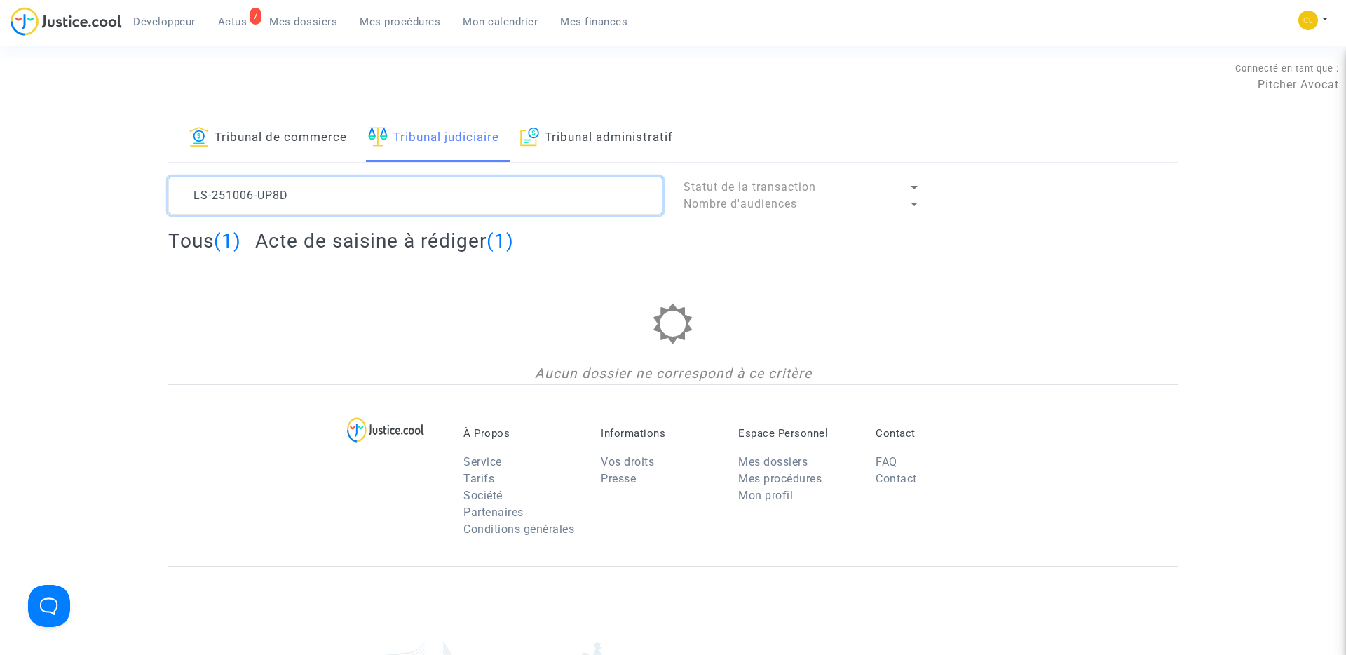
type textarea "LS-251006-UP8D"
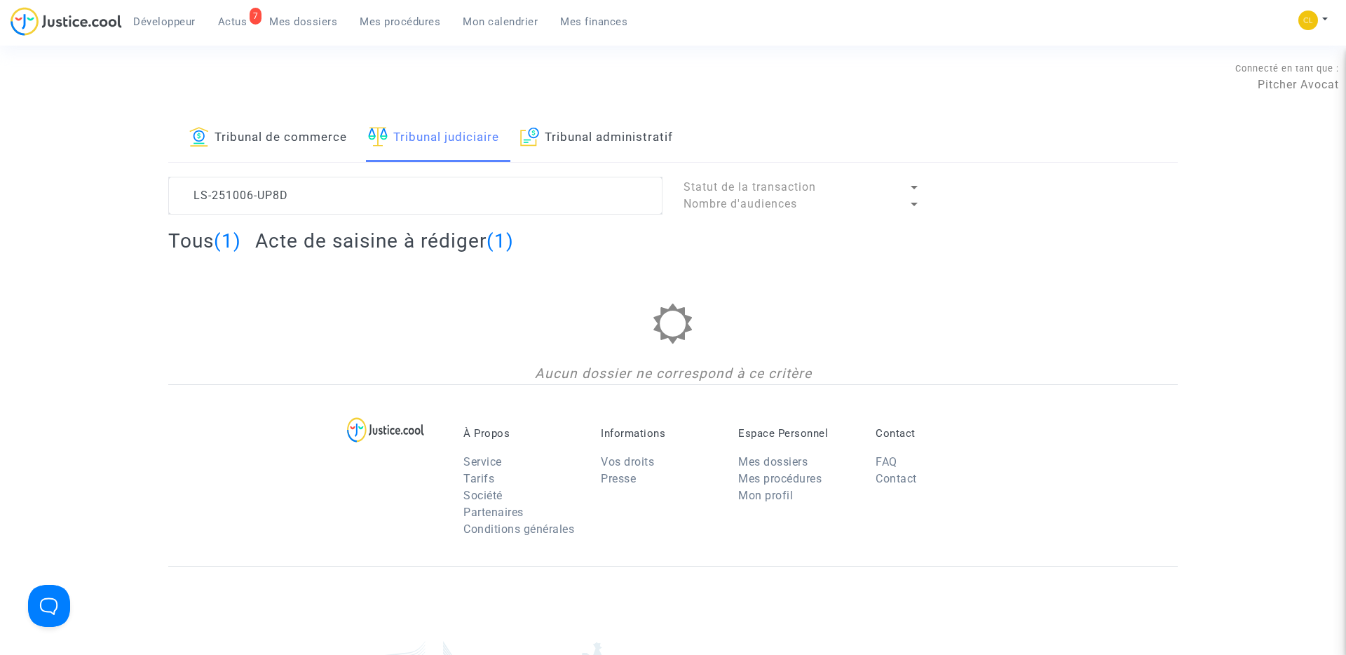
click at [369, 232] on h2 "Acte de saisine à [PERSON_NAME] (1)" at bounding box center [384, 241] width 259 height 25
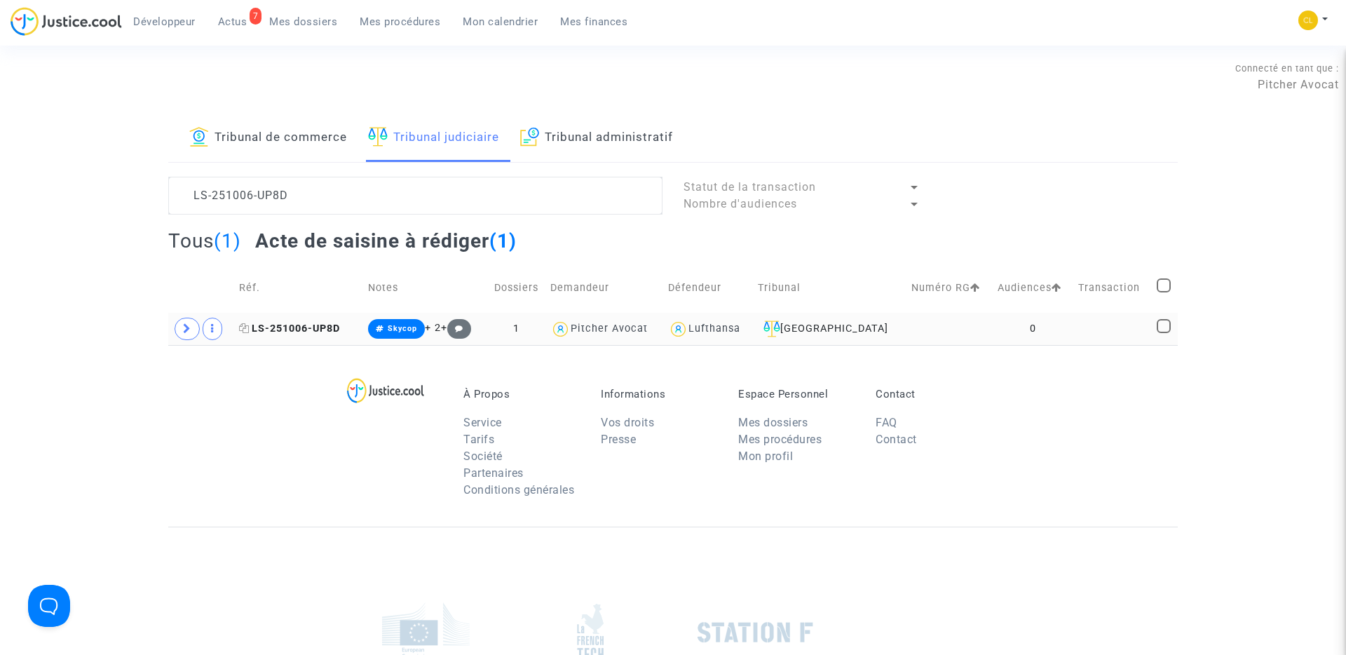
click at [320, 331] on span "LS-251006-UP8D" at bounding box center [289, 328] width 101 height 12
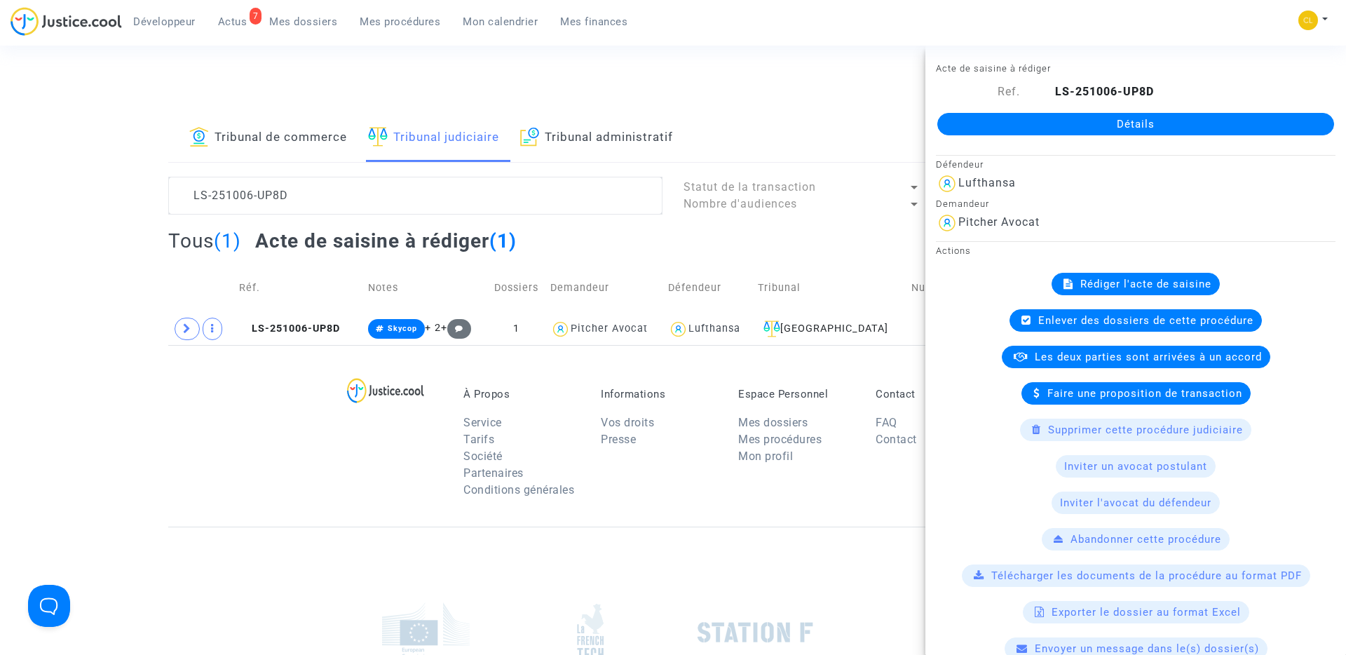
click at [291, 379] on div "À Propos Service Tarifs Société Partenaires Conditions générales Informations V…" at bounding box center [673, 436] width 1010 height 182
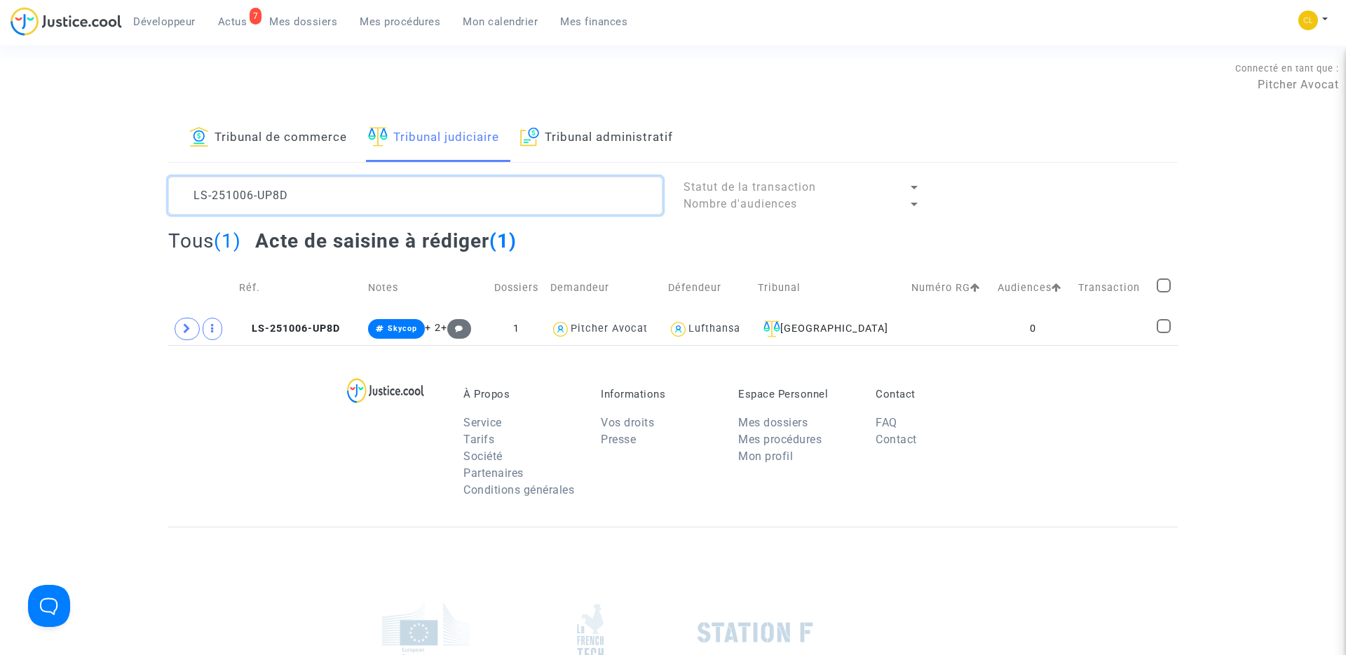
click at [322, 189] on textarea at bounding box center [415, 196] width 494 height 38
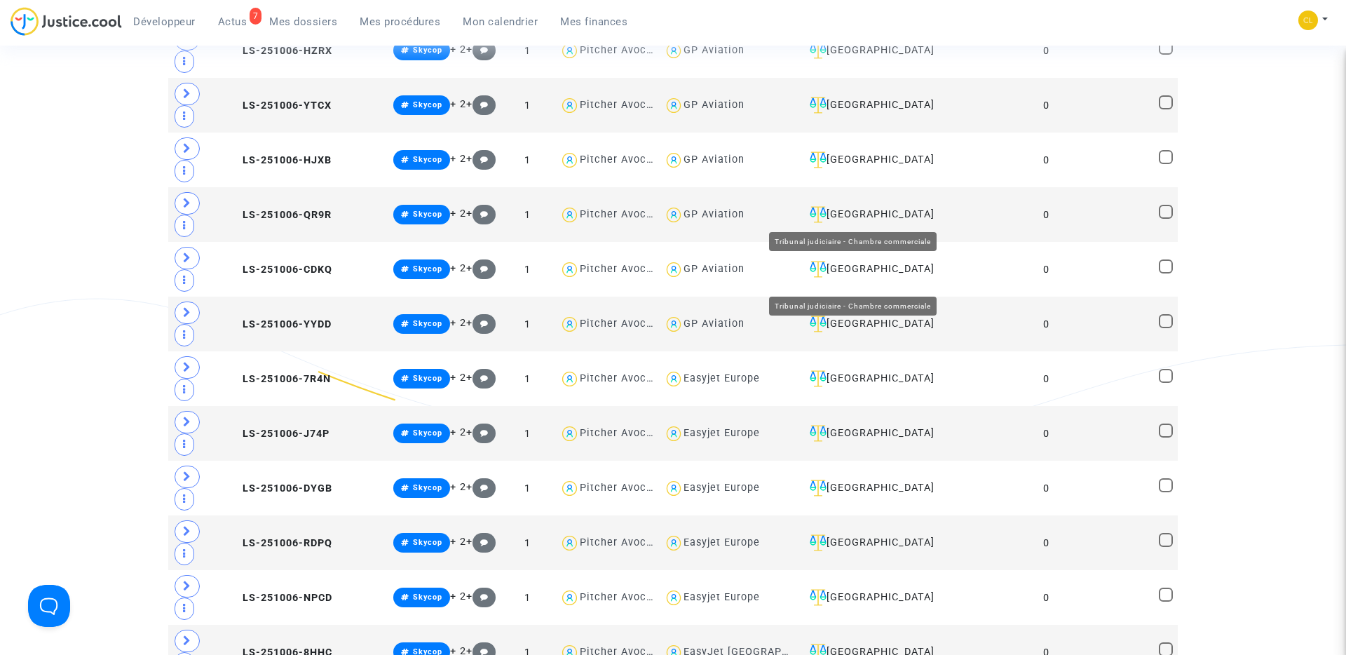
scroll to position [1819, 0]
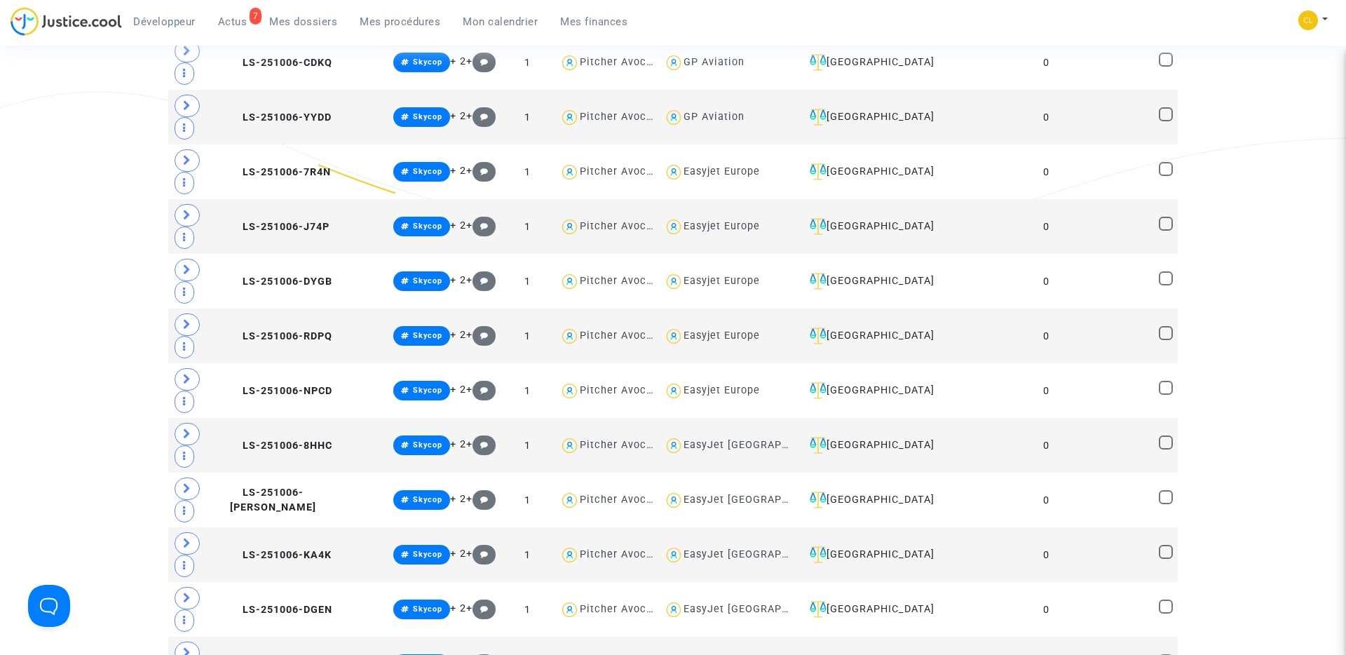
type textarea "#assignationTJ"
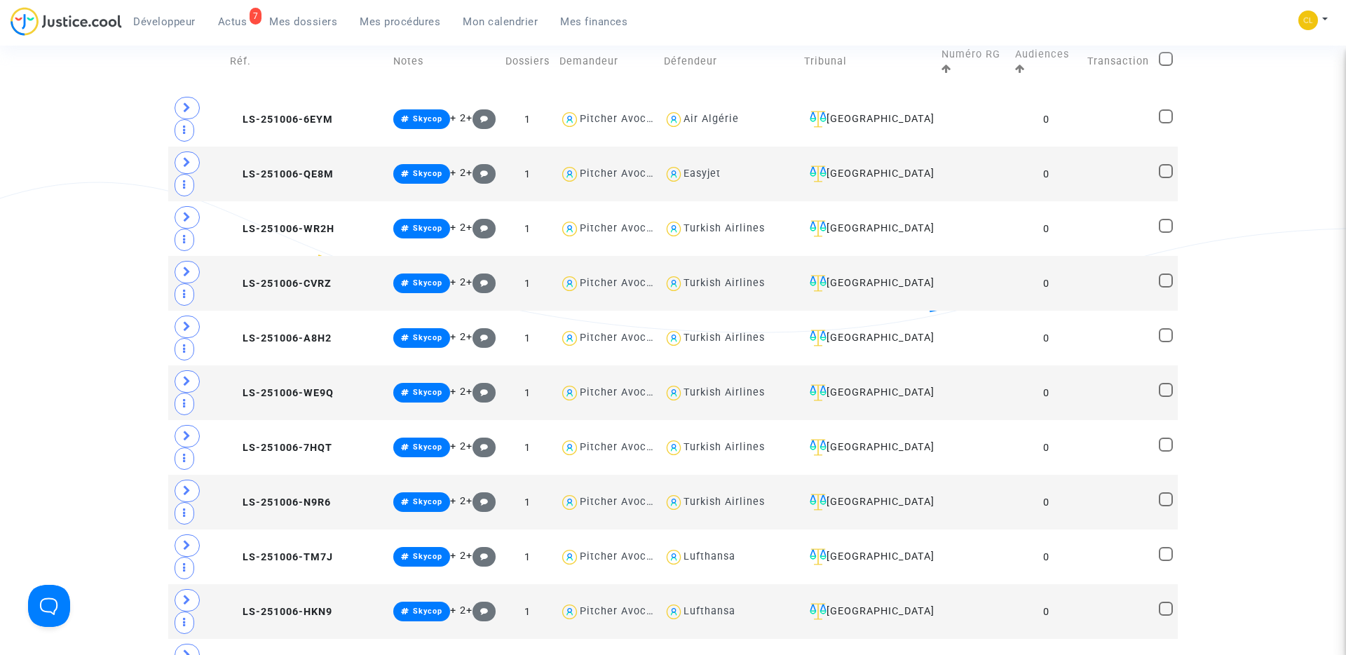
scroll to position [0, 0]
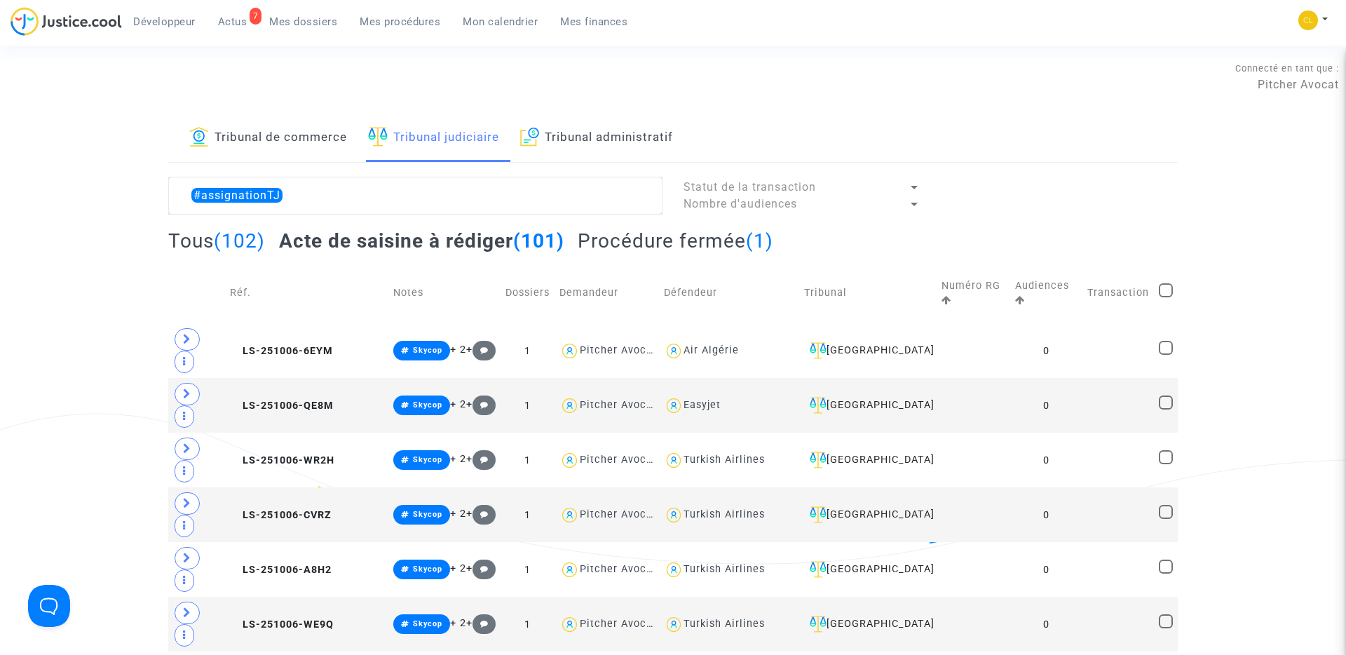
click at [657, 234] on h2 "Procédure fermée (1)" at bounding box center [676, 241] width 196 height 25
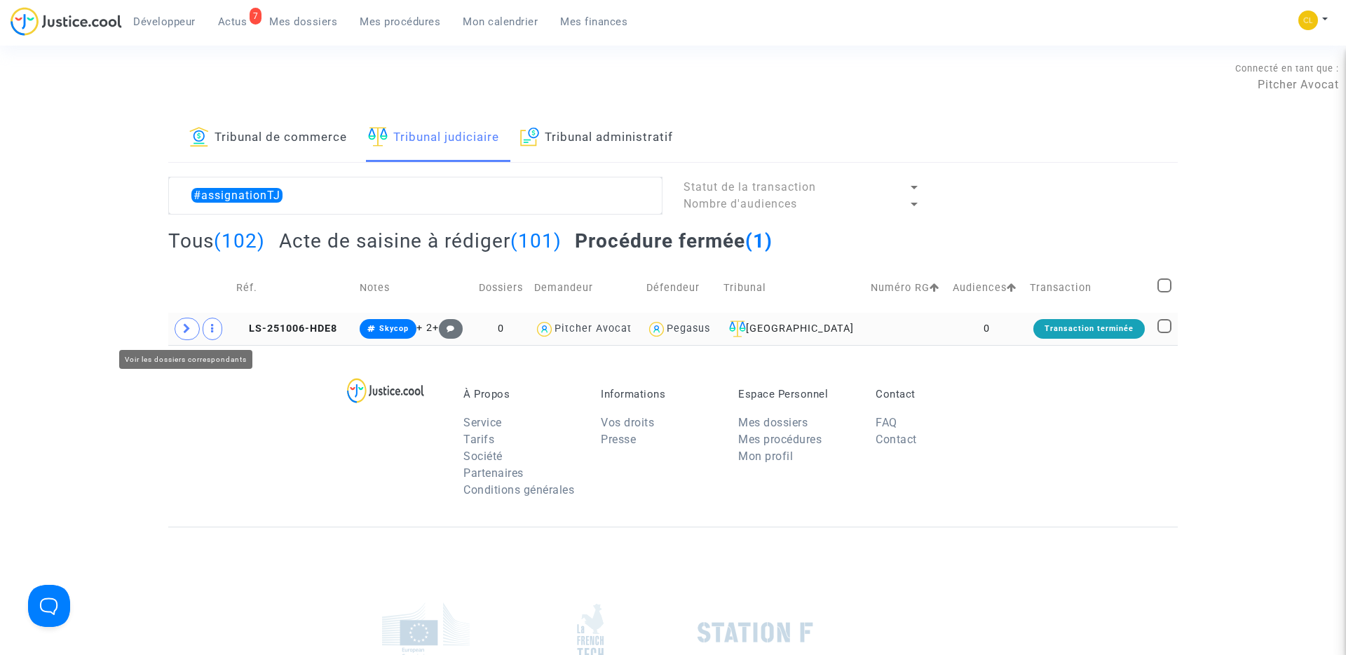
click at [187, 328] on icon at bounding box center [187, 328] width 8 height 11
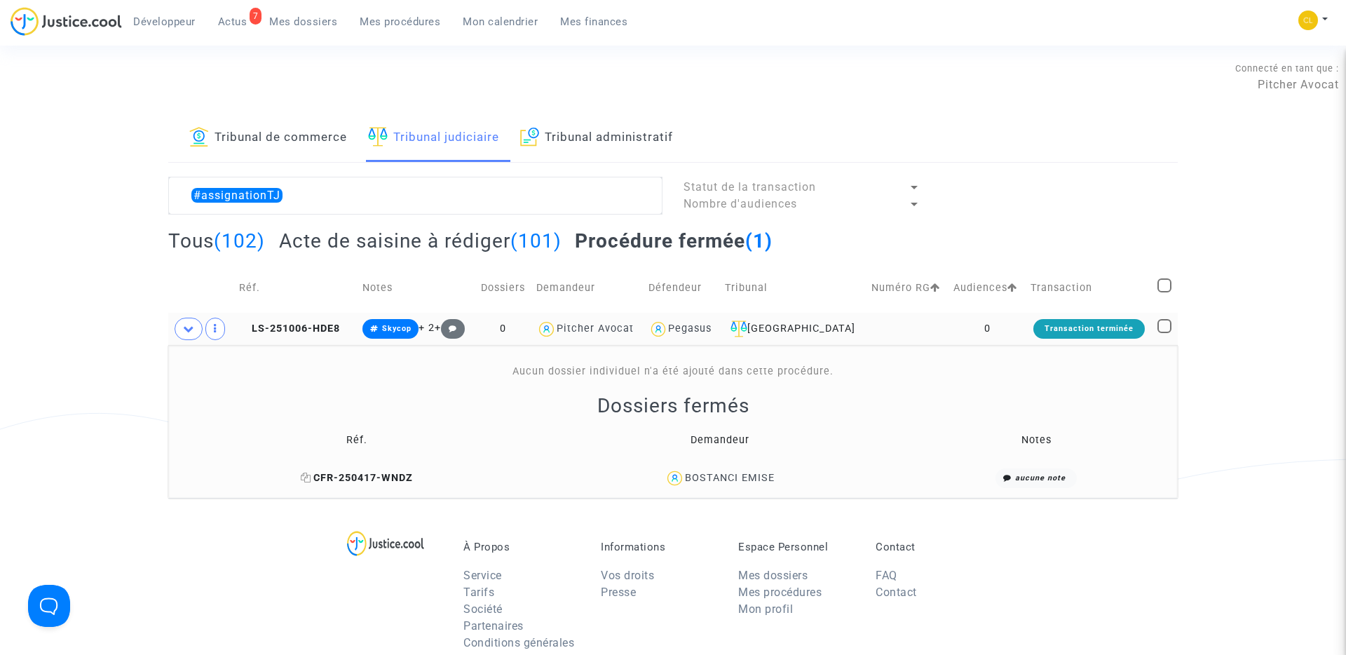
click at [353, 479] on span "CFR-250417-WNDZ" at bounding box center [357, 478] width 112 height 12
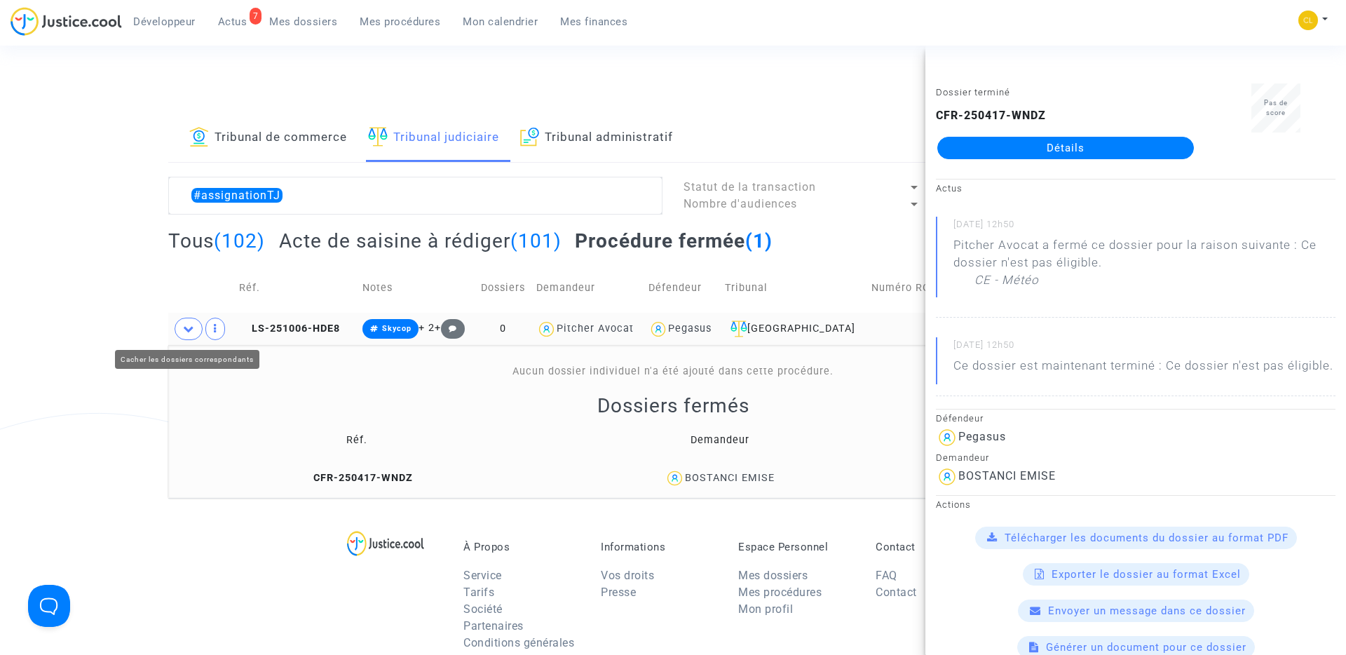
click at [183, 329] on icon at bounding box center [188, 328] width 11 height 11
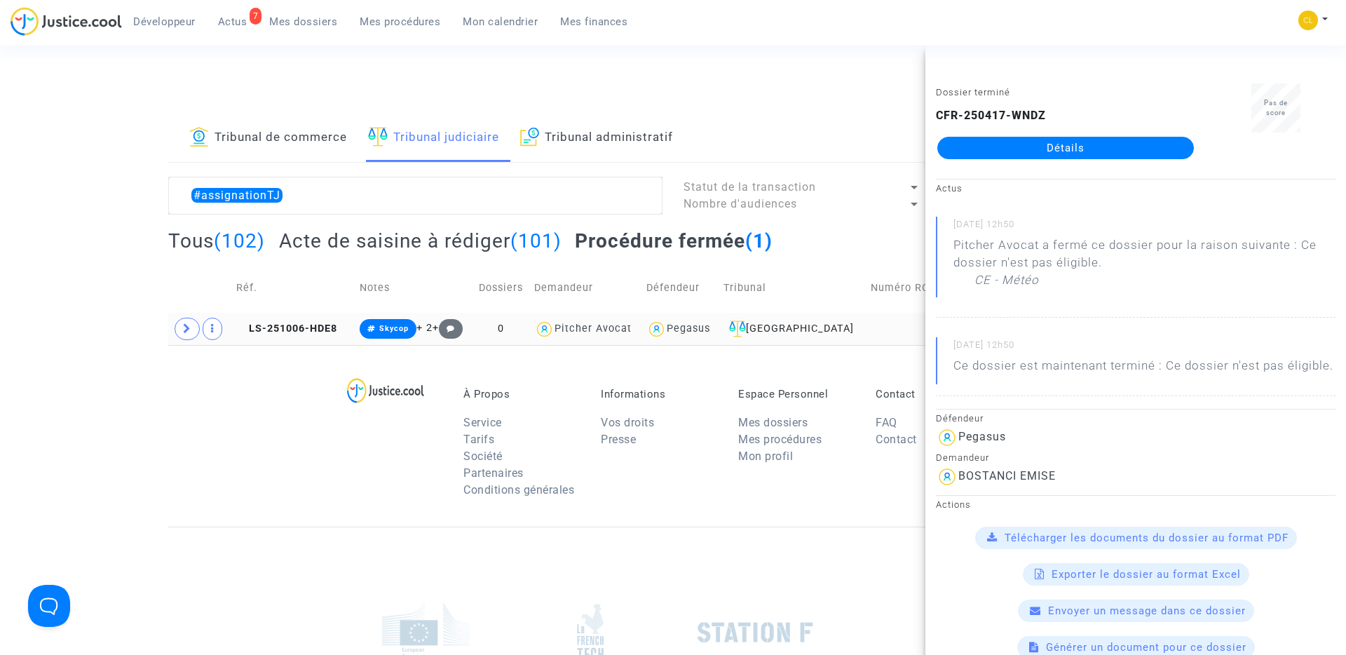
click at [389, 238] on h2 "Acte de saisine à [PERSON_NAME] (101)" at bounding box center [420, 241] width 283 height 25
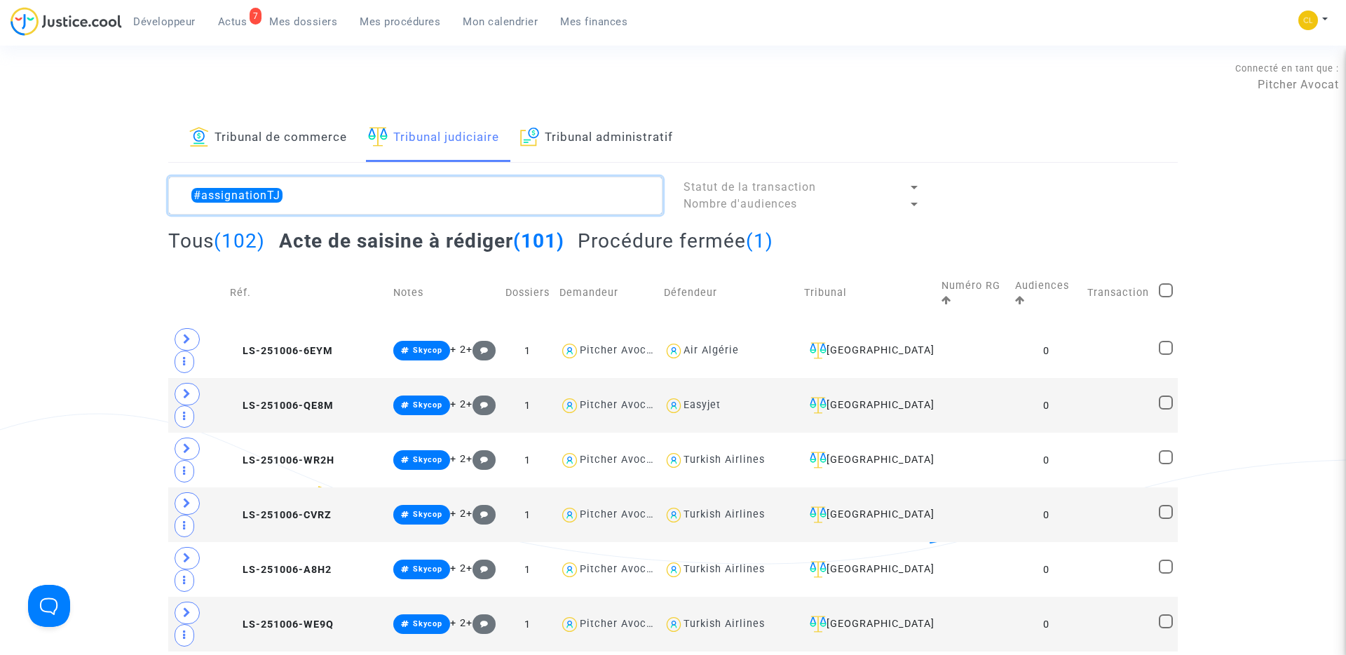
click at [314, 194] on textarea at bounding box center [415, 196] width 494 height 38
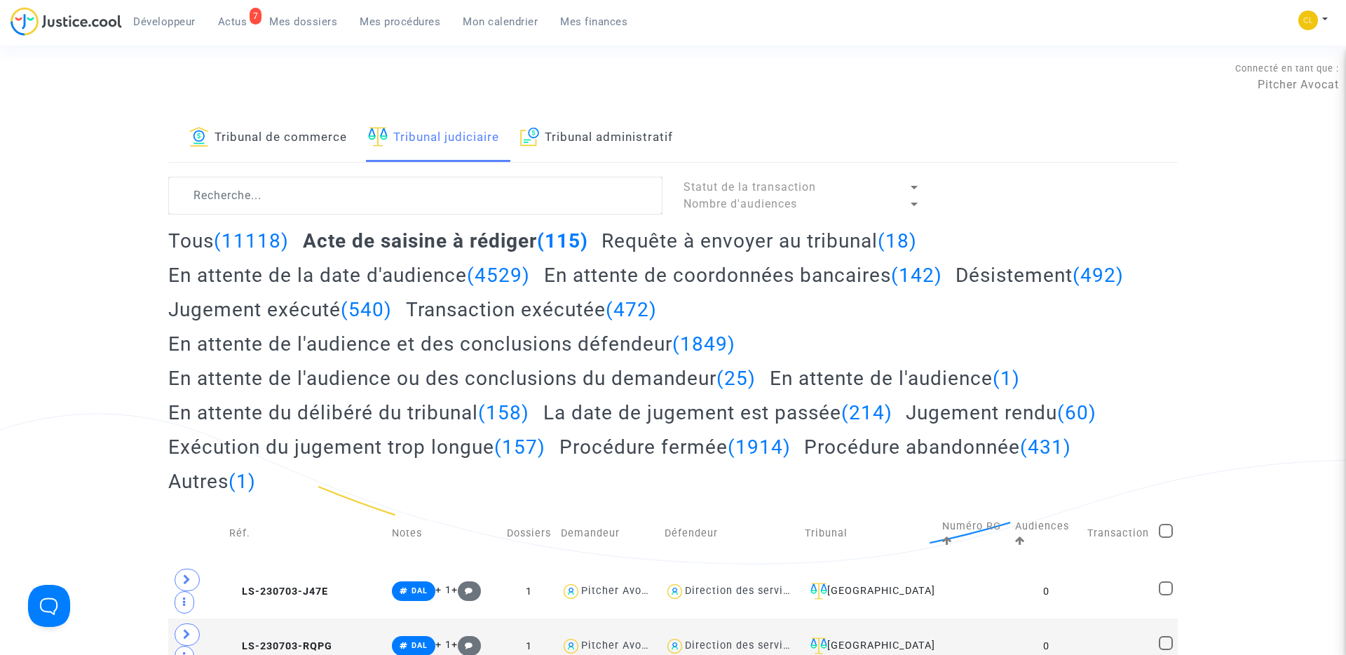
click at [285, 19] on span "Mes dossiers" at bounding box center [303, 21] width 68 height 13
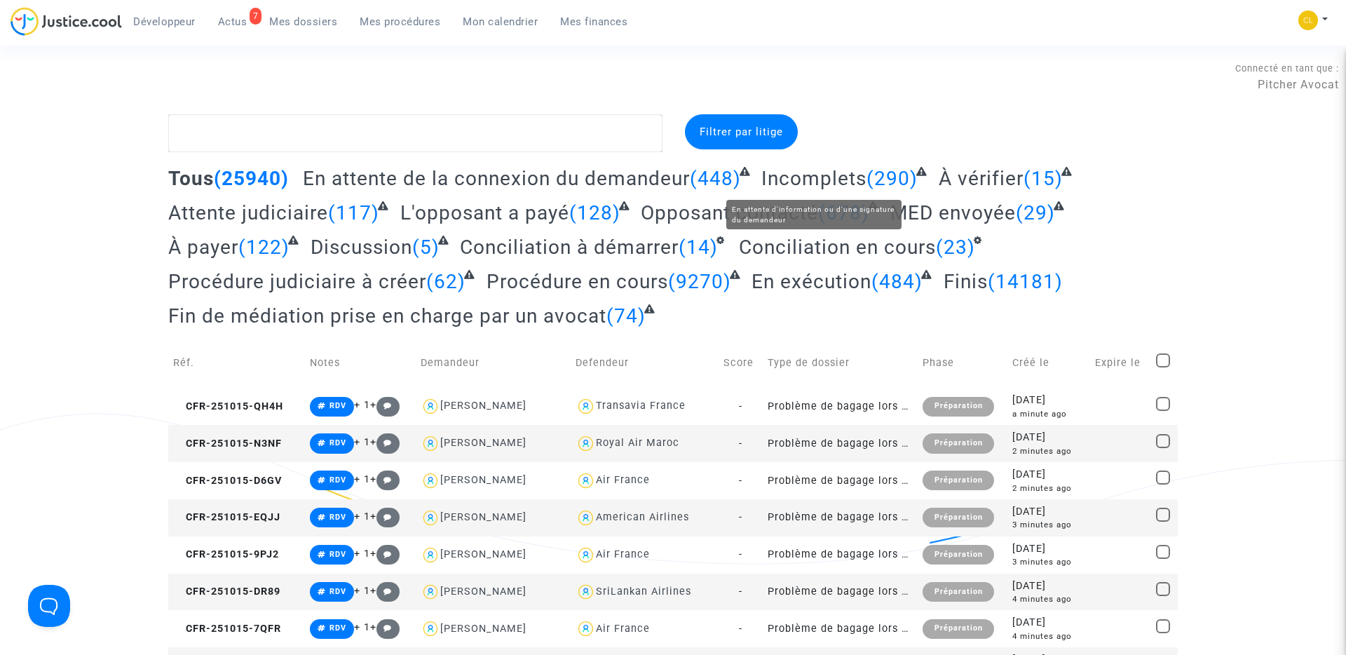
click at [775, 175] on span "Incomplets" at bounding box center [813, 178] width 105 height 23
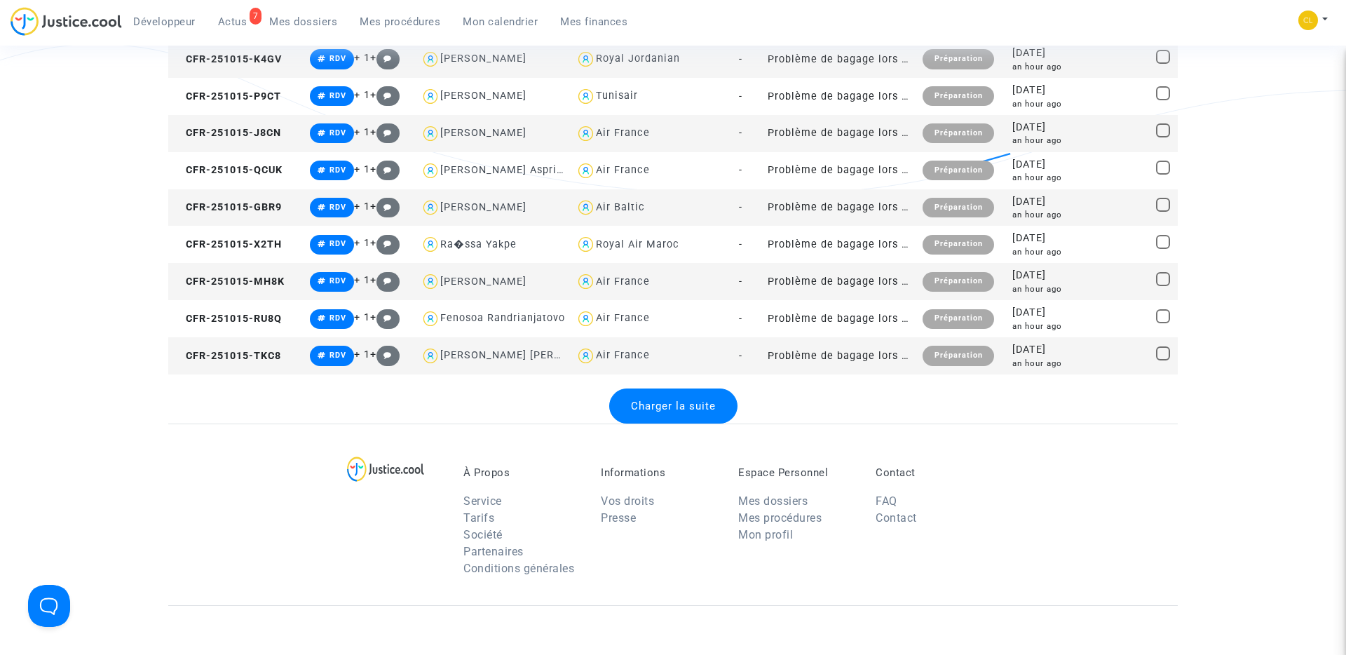
scroll to position [1908, 0]
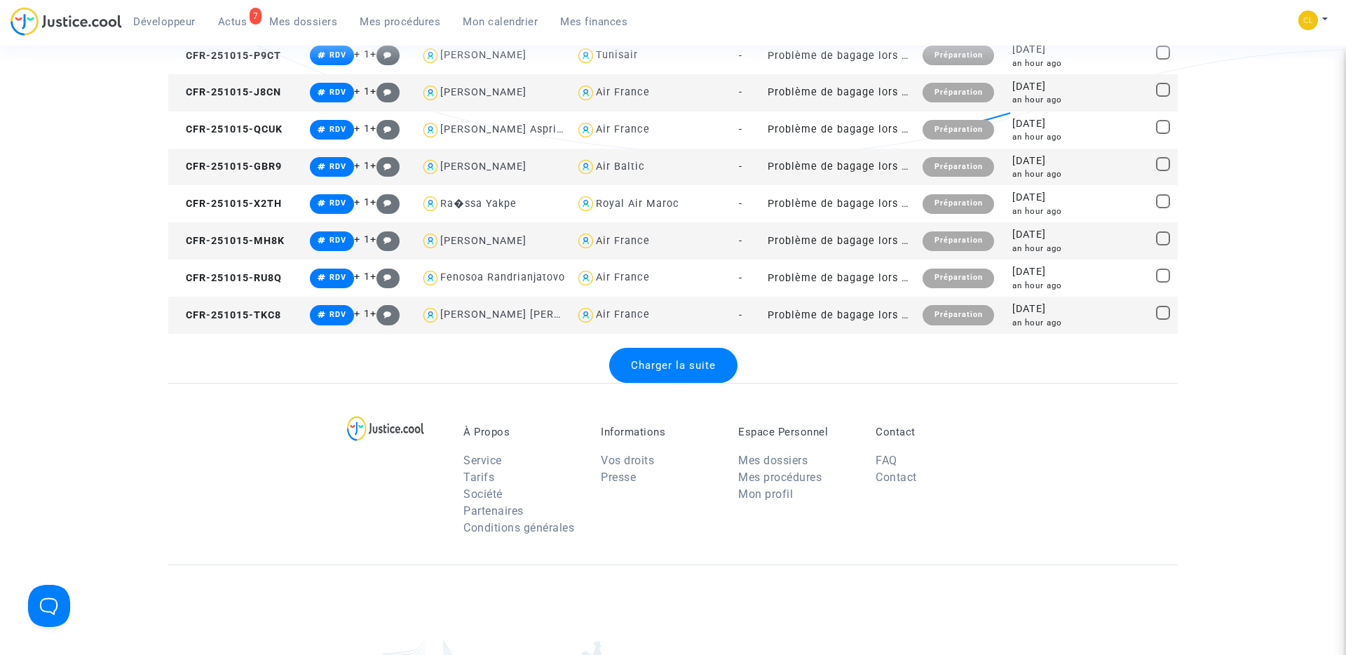
click at [693, 367] on span "Charger la suite" at bounding box center [673, 365] width 85 height 13
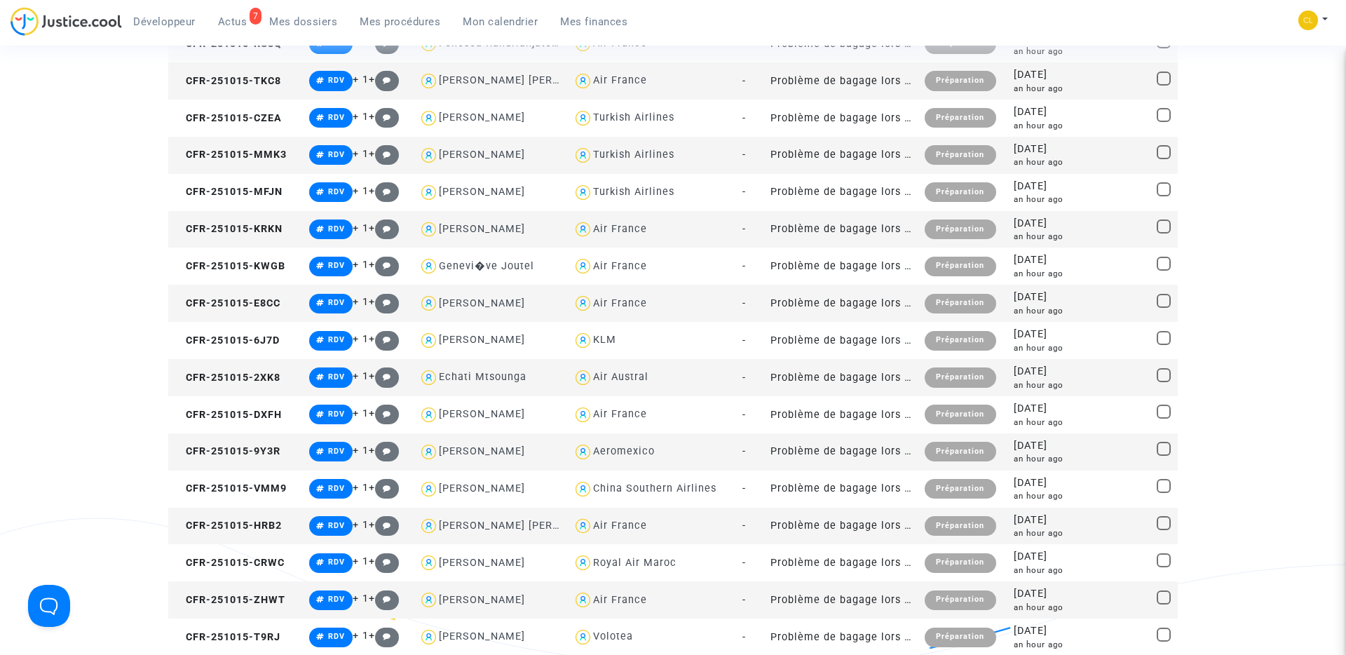
scroll to position [2195, 0]
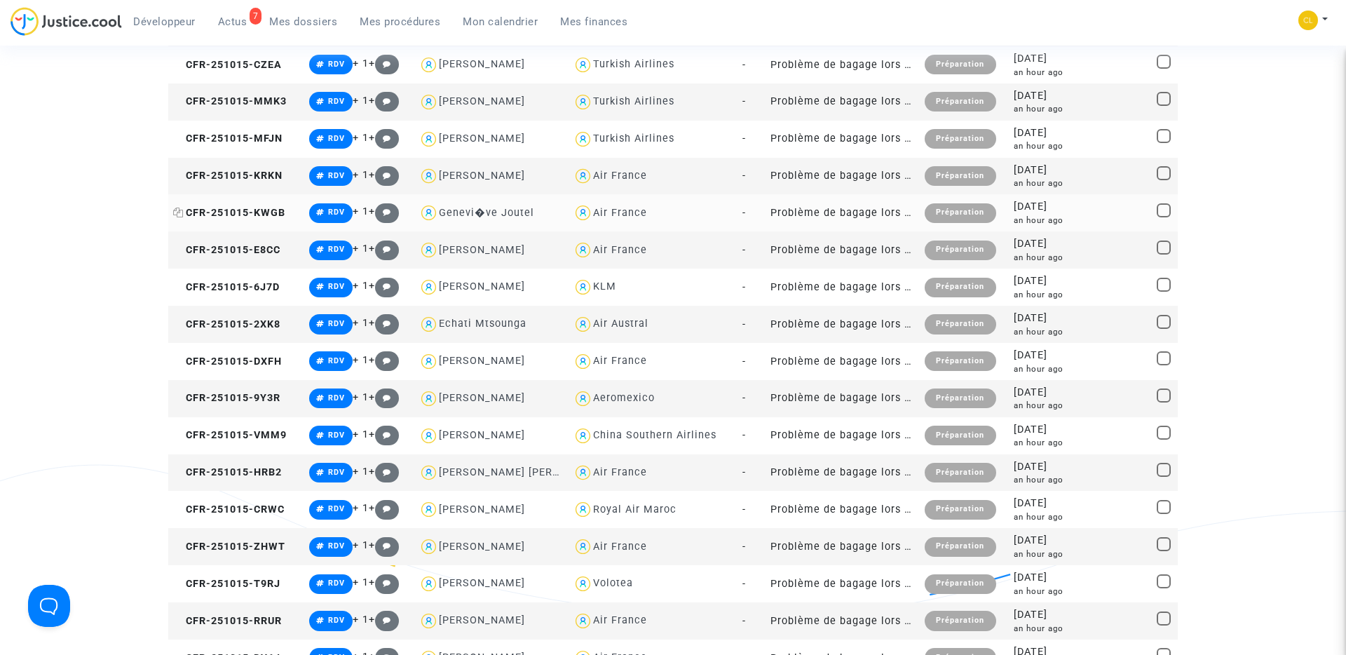
click at [180, 215] on icon at bounding box center [178, 213] width 11 height 10
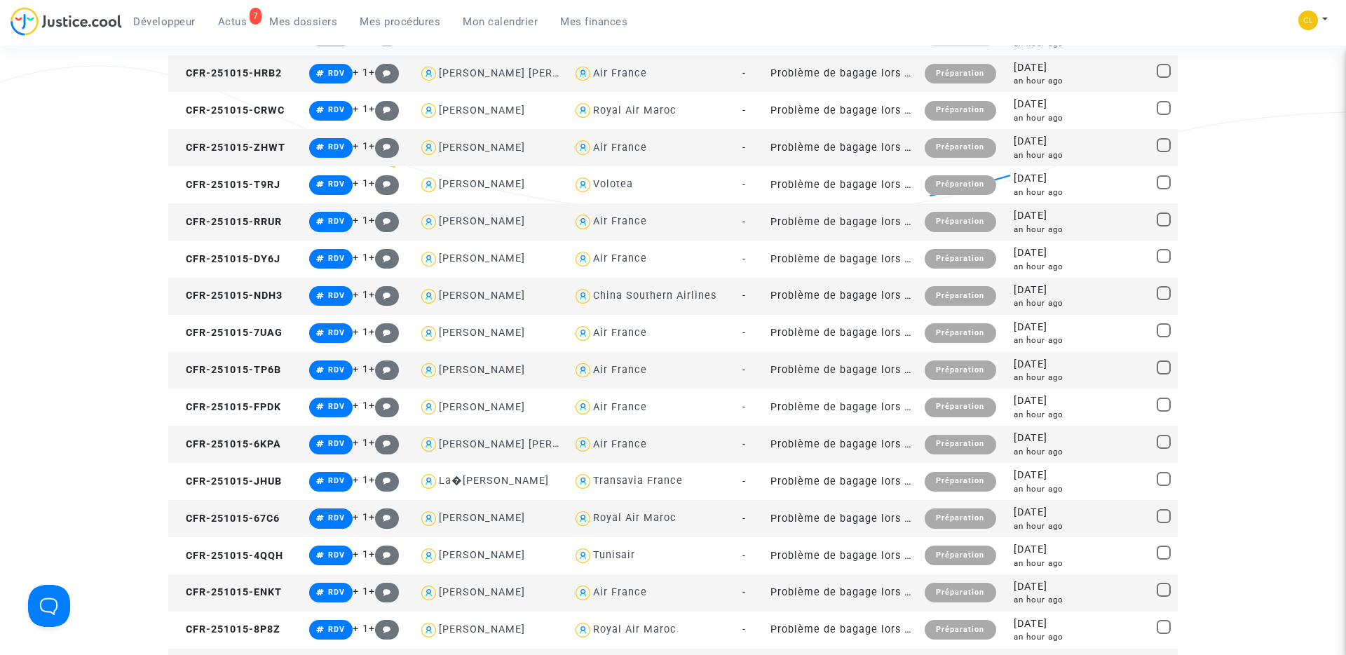
scroll to position [2947, 0]
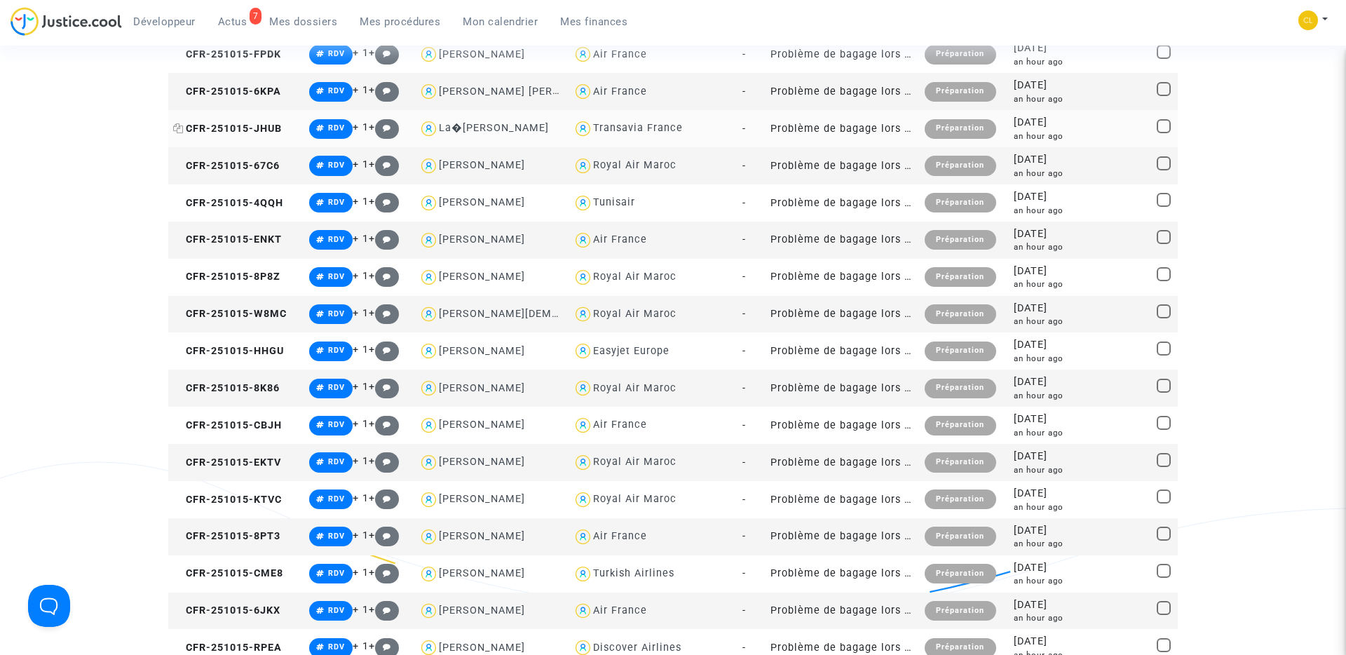
click at [180, 131] on icon at bounding box center [178, 128] width 11 height 10
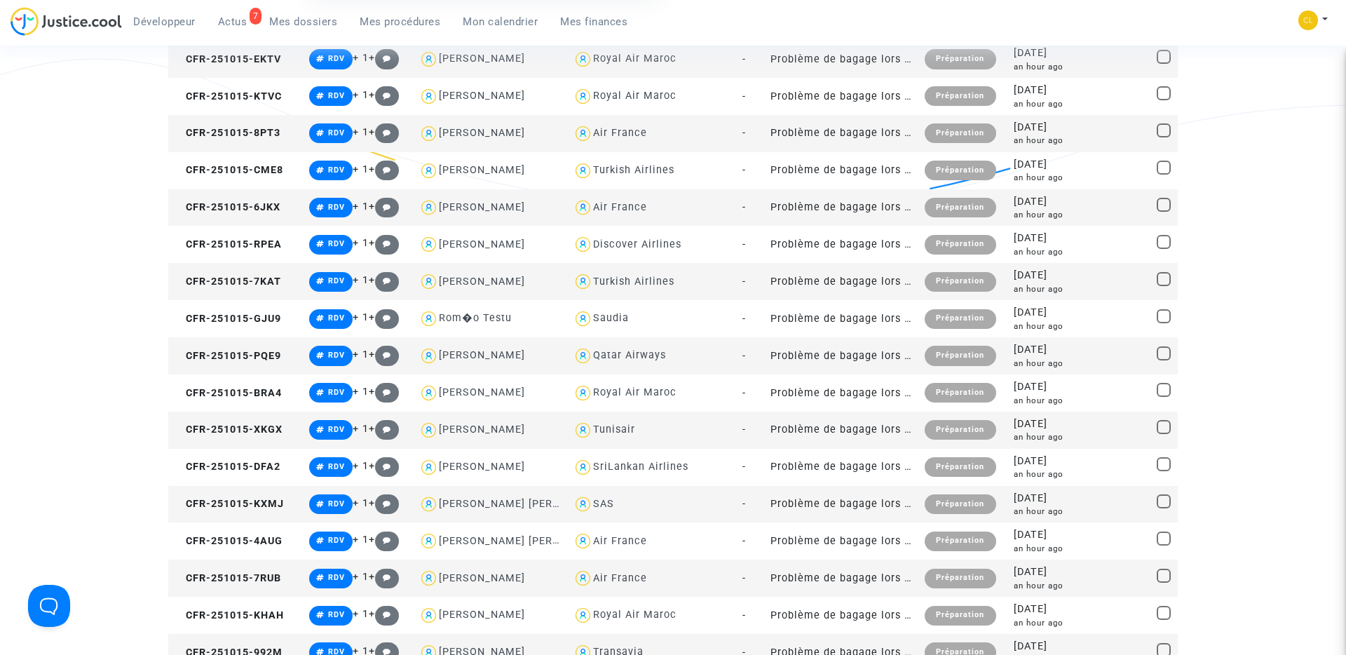
scroll to position [3363, 0]
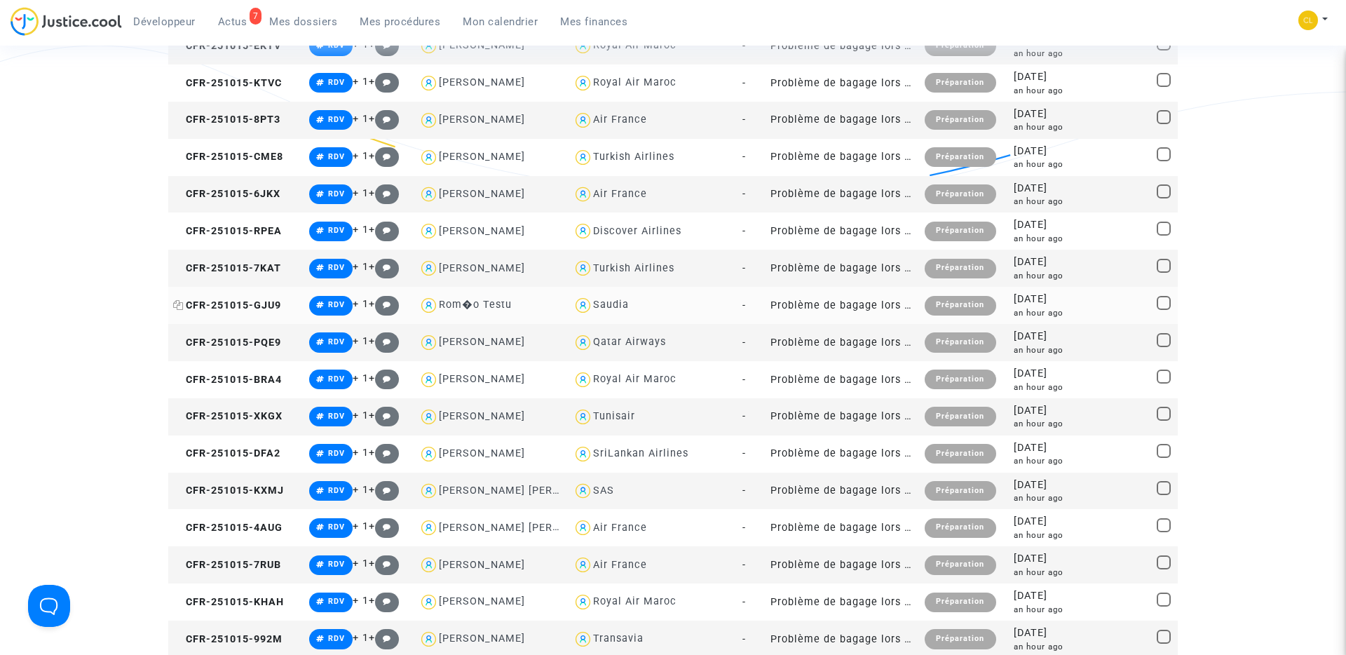
click at [180, 304] on icon at bounding box center [178, 305] width 11 height 10
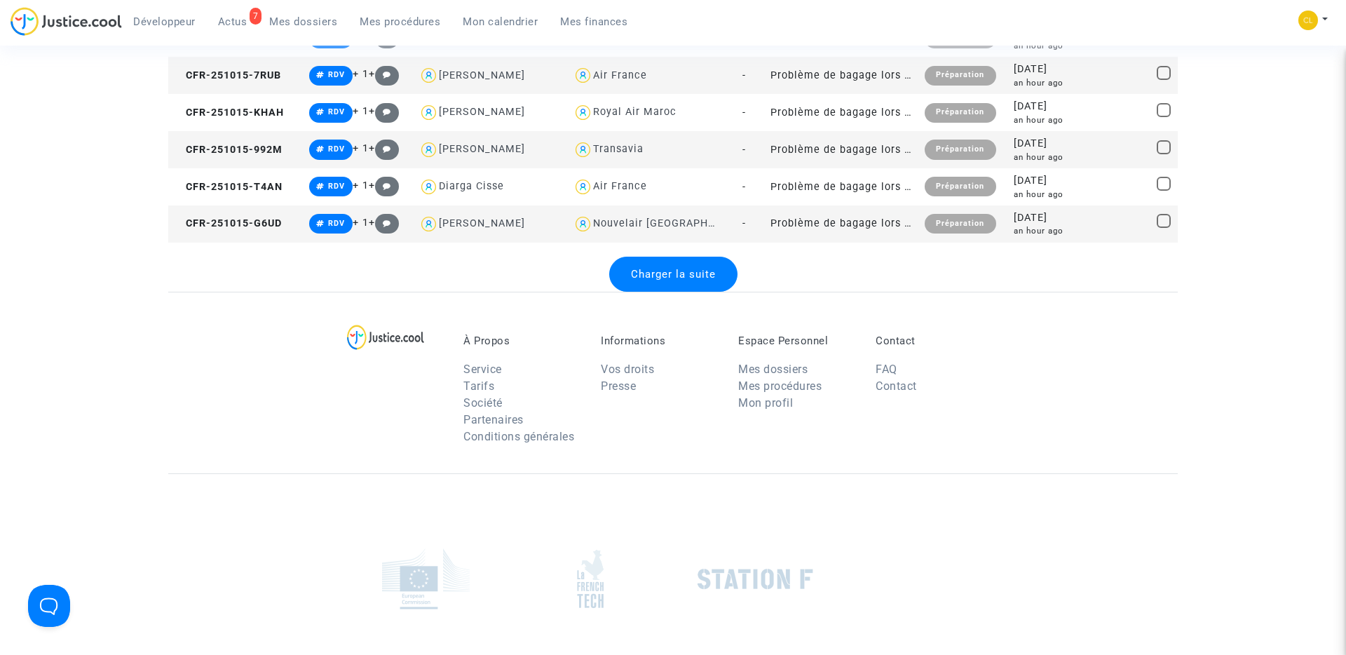
scroll to position [3902, 0]
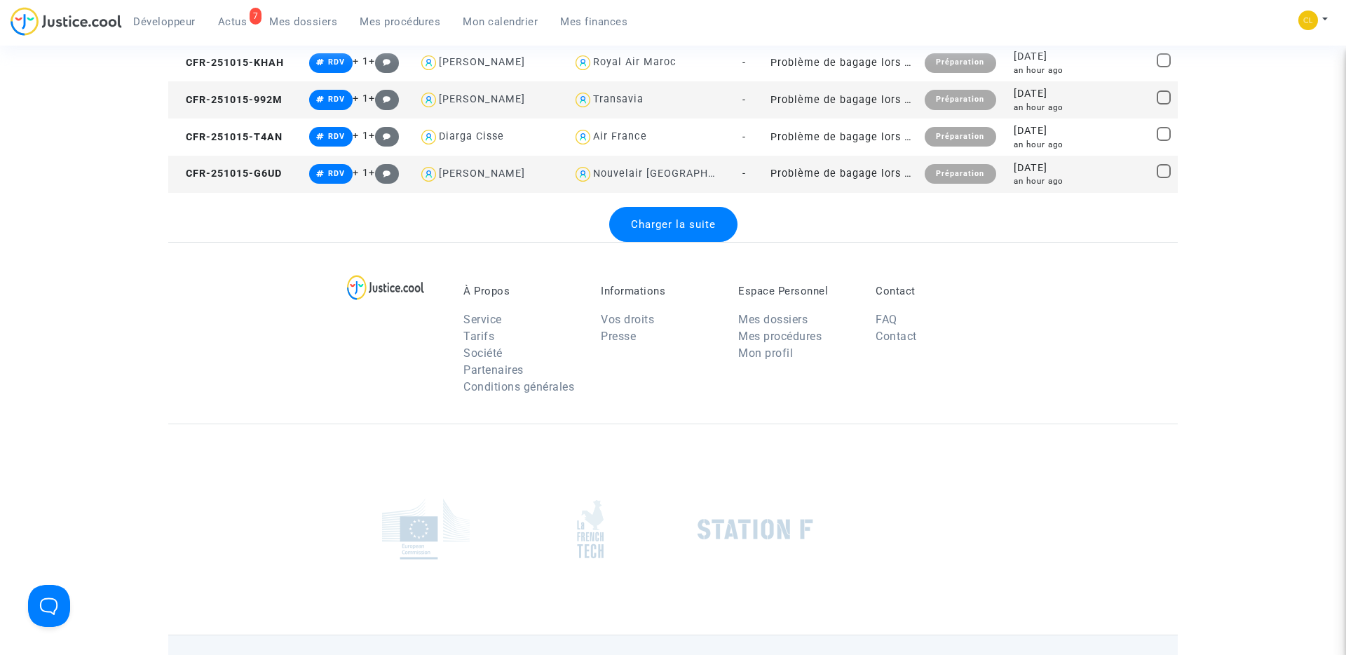
click at [704, 243] on div "À Propos Service Tarifs Société Partenaires Conditions générales Informations V…" at bounding box center [673, 333] width 1010 height 182
click at [698, 225] on span "Charger la suite" at bounding box center [673, 224] width 85 height 13
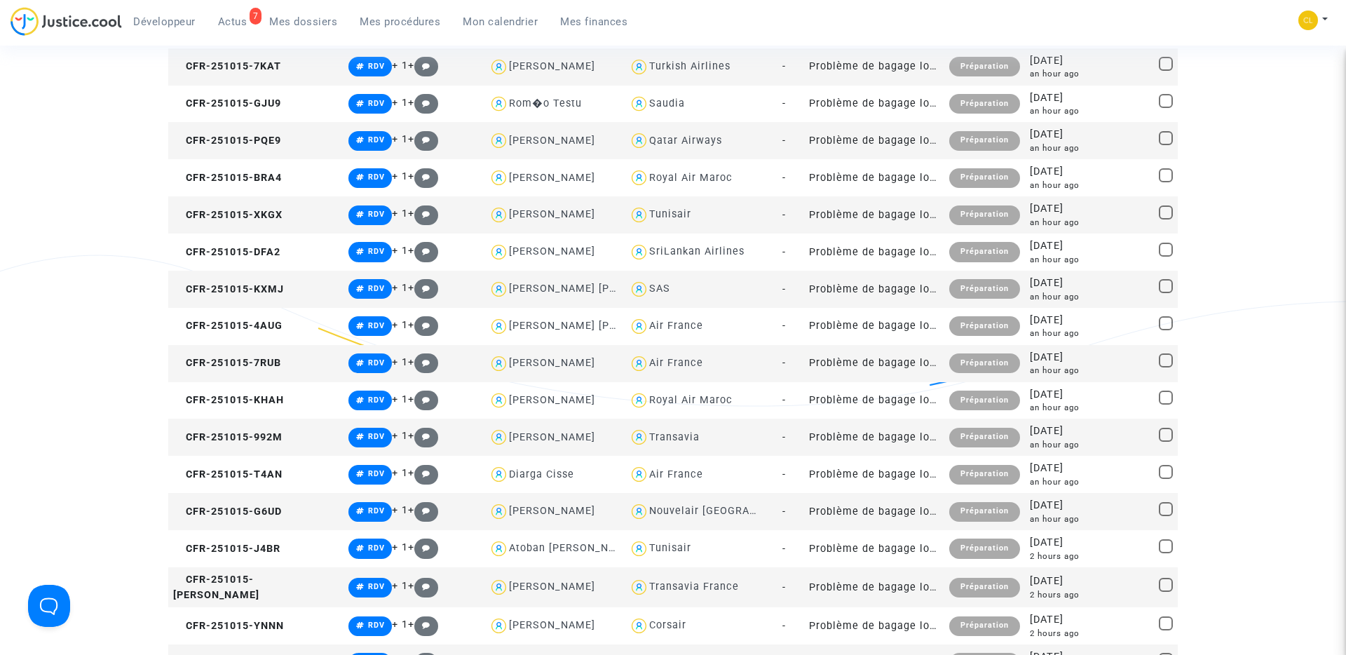
scroll to position [4062, 0]
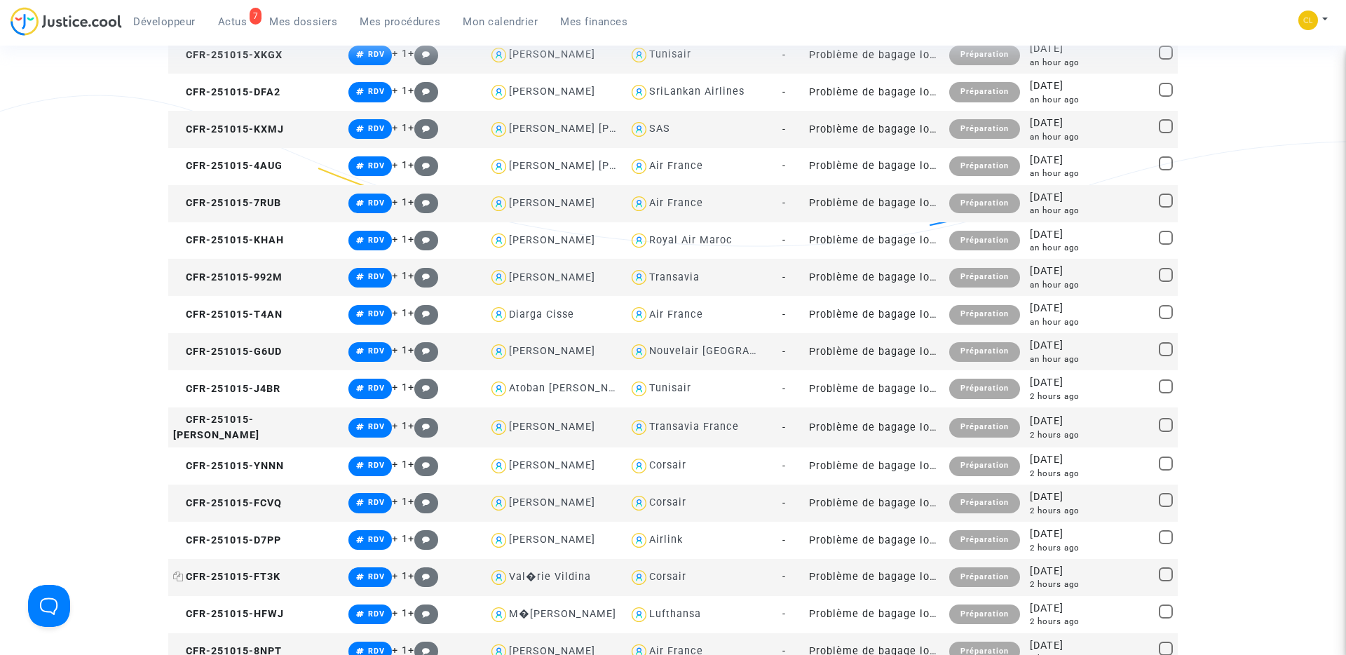
click at [179, 571] on icon at bounding box center [178, 576] width 11 height 10
click at [179, 609] on icon at bounding box center [178, 614] width 11 height 10
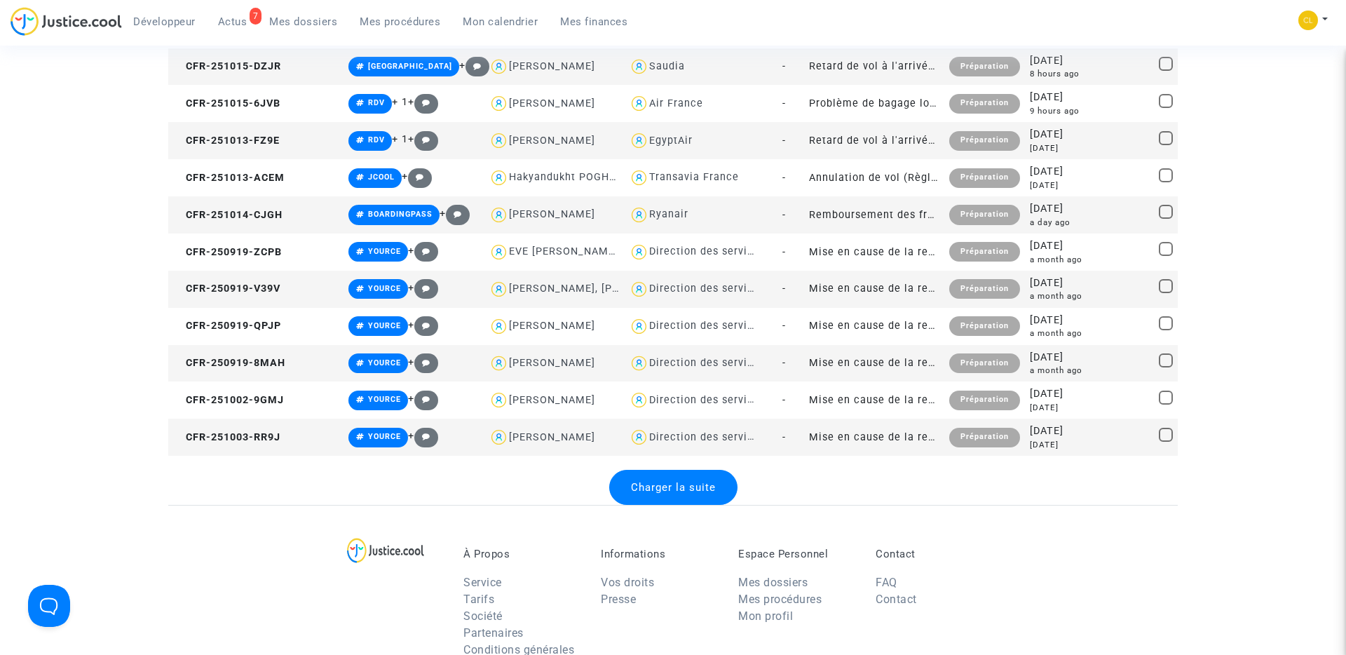
scroll to position [5831, 0]
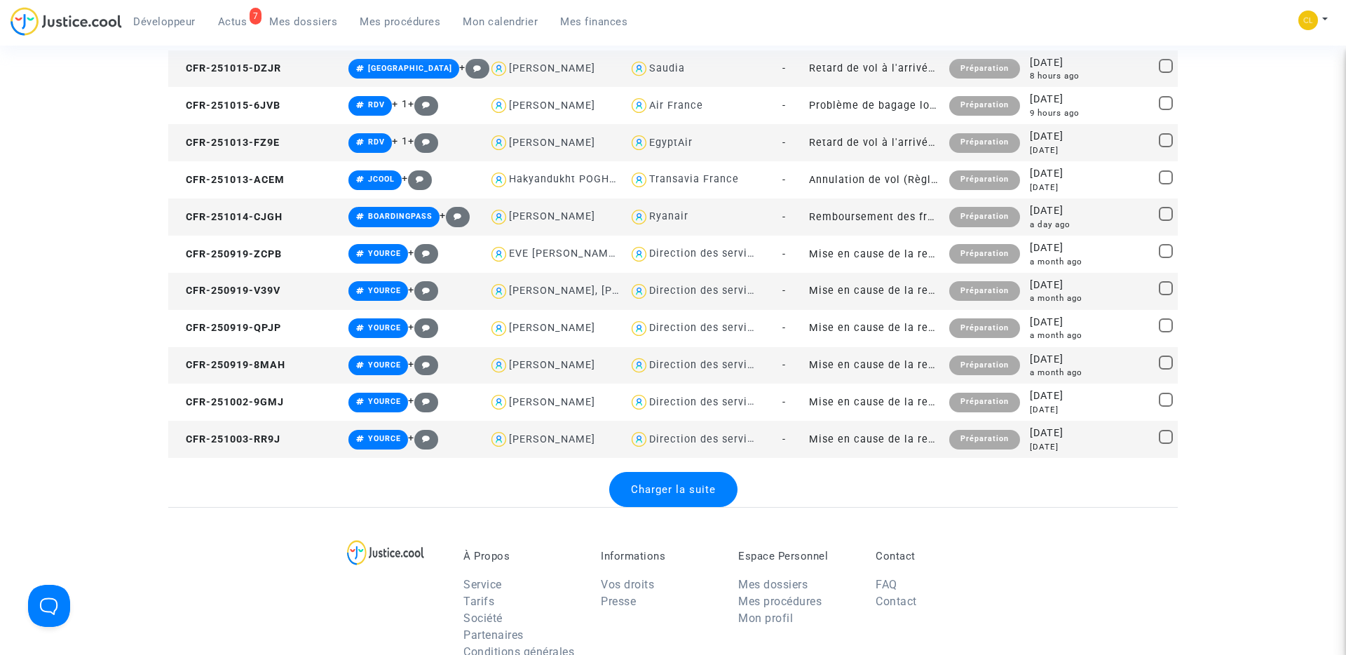
click at [656, 483] on span "Charger la suite" at bounding box center [673, 489] width 85 height 13
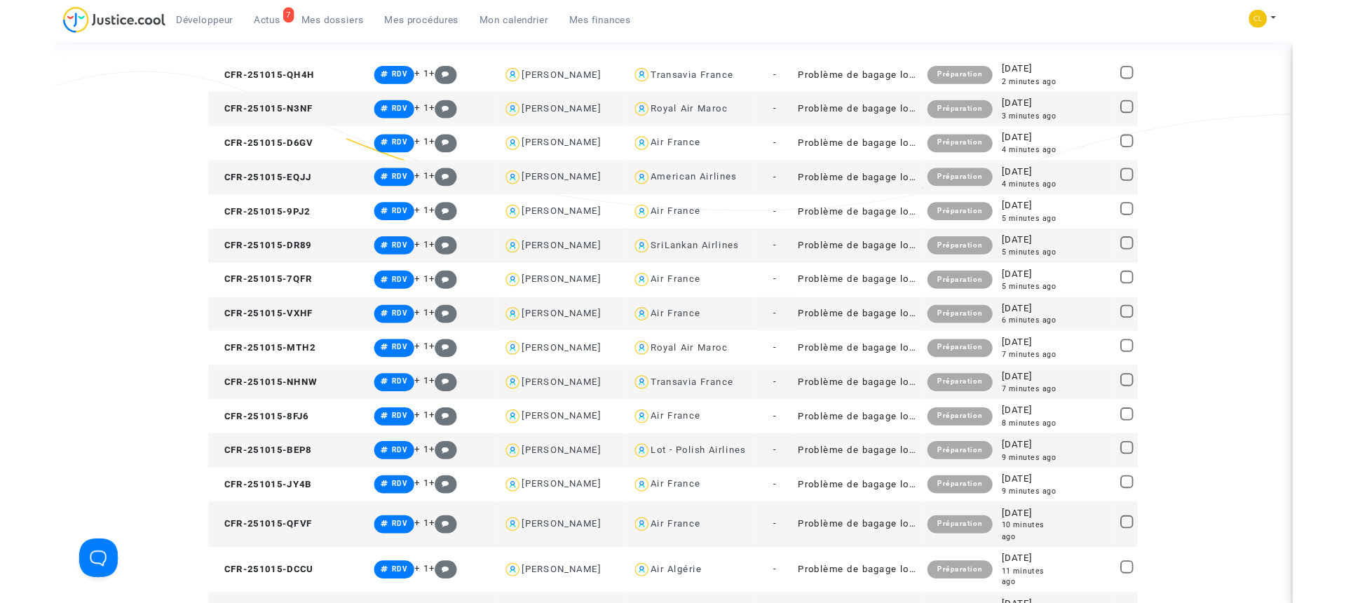
scroll to position [0, 0]
